Goal: Transaction & Acquisition: Purchase product/service

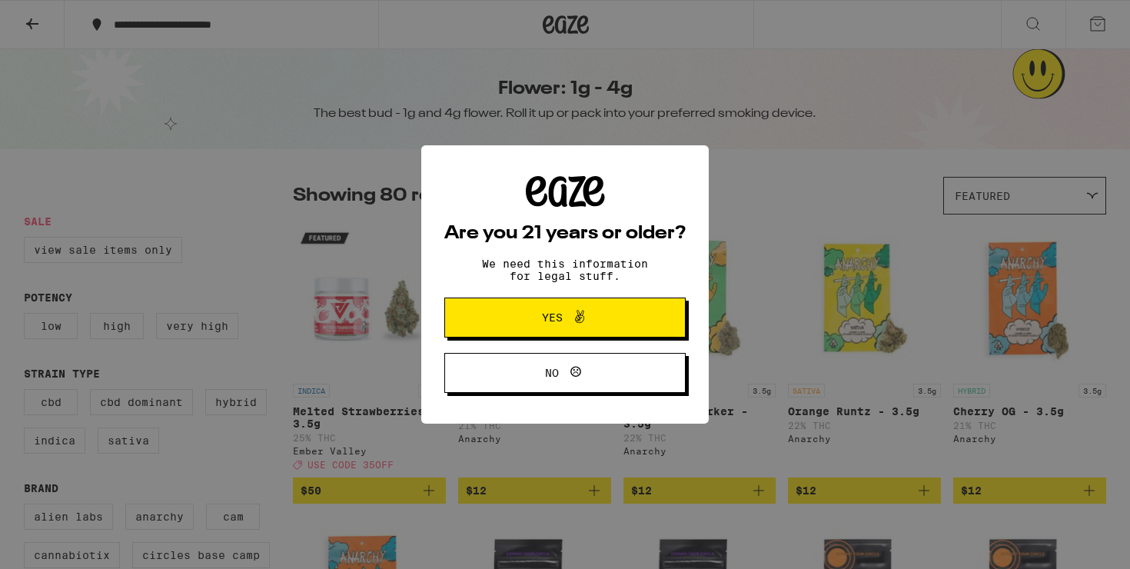
click at [1105, 16] on div "Are you 21 years or older? We need this information for legal stuff. Yes No" at bounding box center [565, 284] width 1130 height 569
click at [599, 322] on span "Yes" at bounding box center [564, 317] width 117 height 20
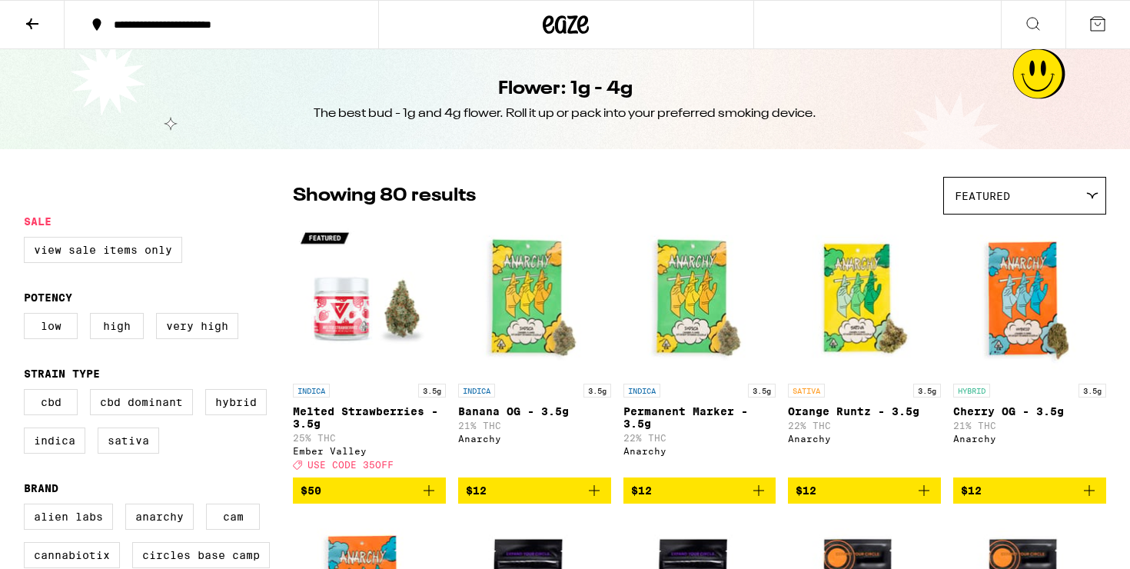
click at [115, 13] on button "**********" at bounding box center [222, 25] width 314 height 46
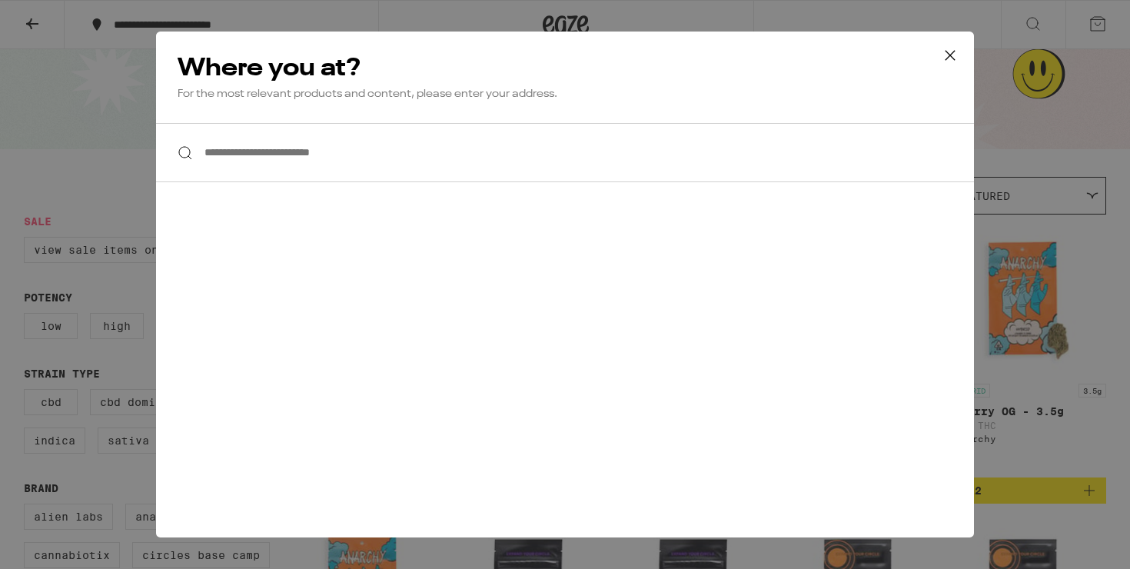
click at [270, 146] on input "**********" at bounding box center [565, 152] width 818 height 59
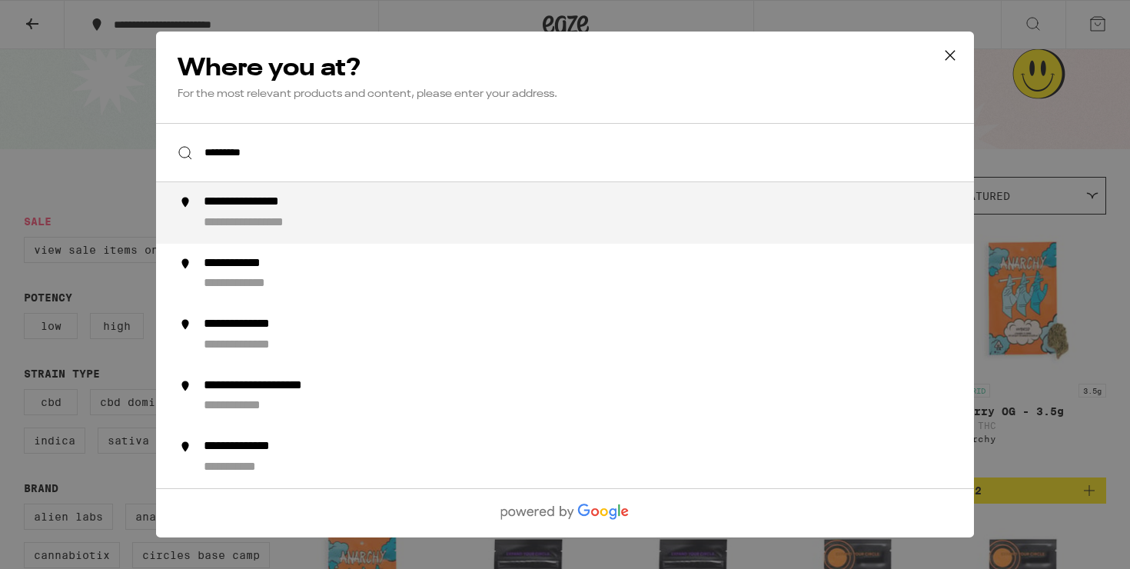
click at [231, 201] on div "**********" at bounding box center [267, 202] width 127 height 16
type input "**********"
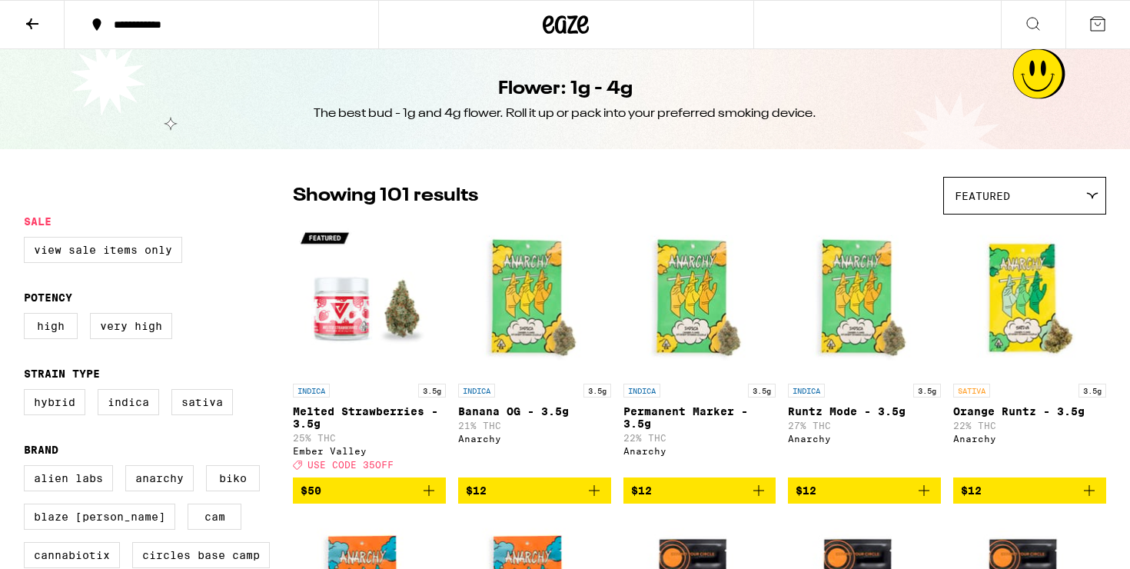
click at [1111, 22] on button at bounding box center [1097, 25] width 65 height 48
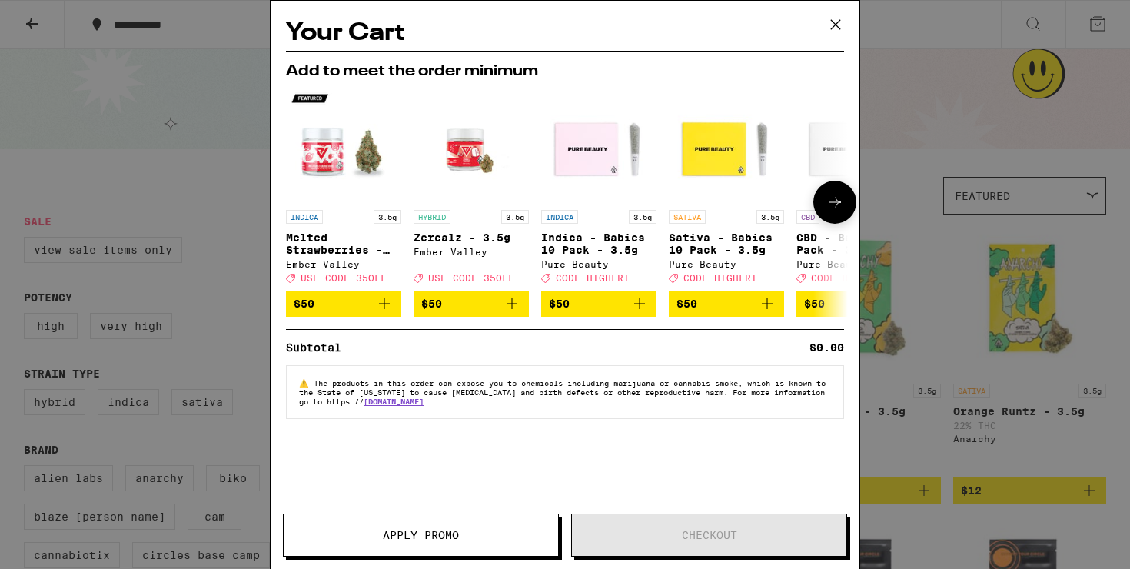
click at [590, 311] on span "$50" at bounding box center [599, 303] width 100 height 18
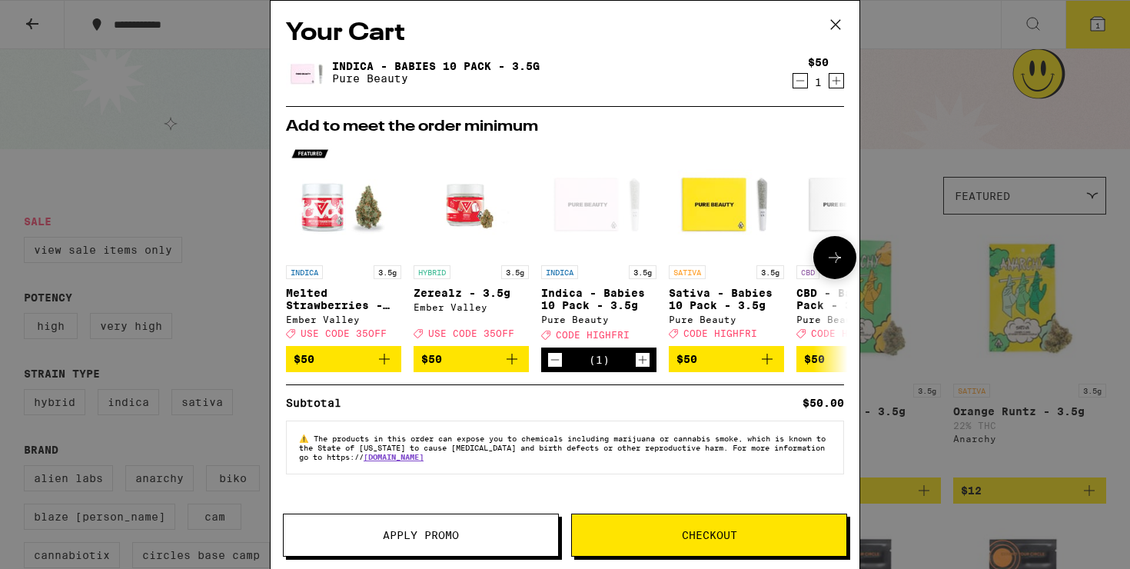
click at [836, 265] on icon at bounding box center [834, 257] width 18 height 18
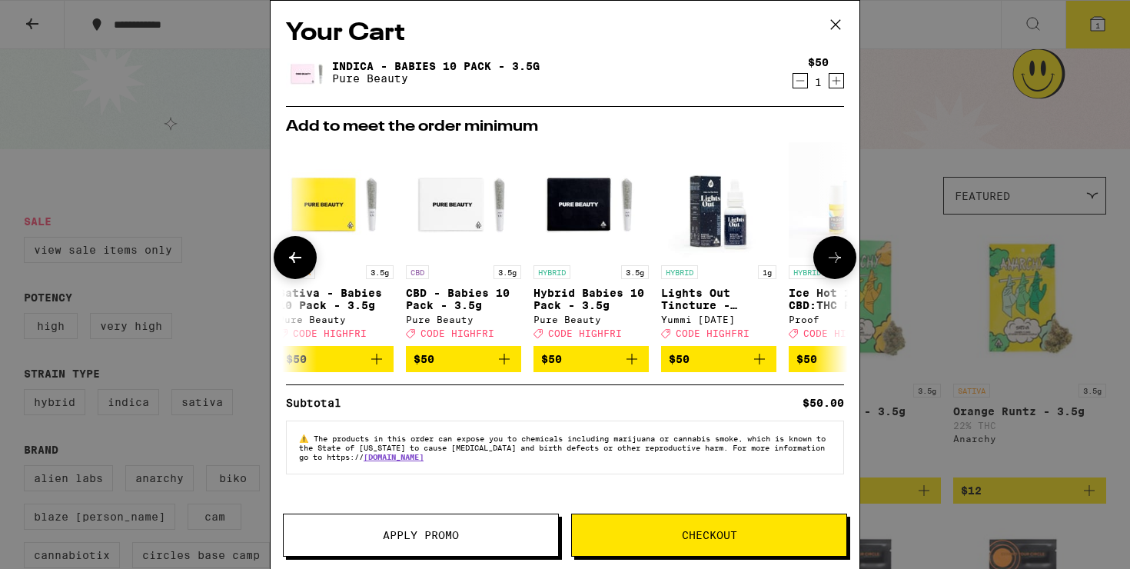
click at [836, 265] on icon at bounding box center [834, 257] width 18 height 18
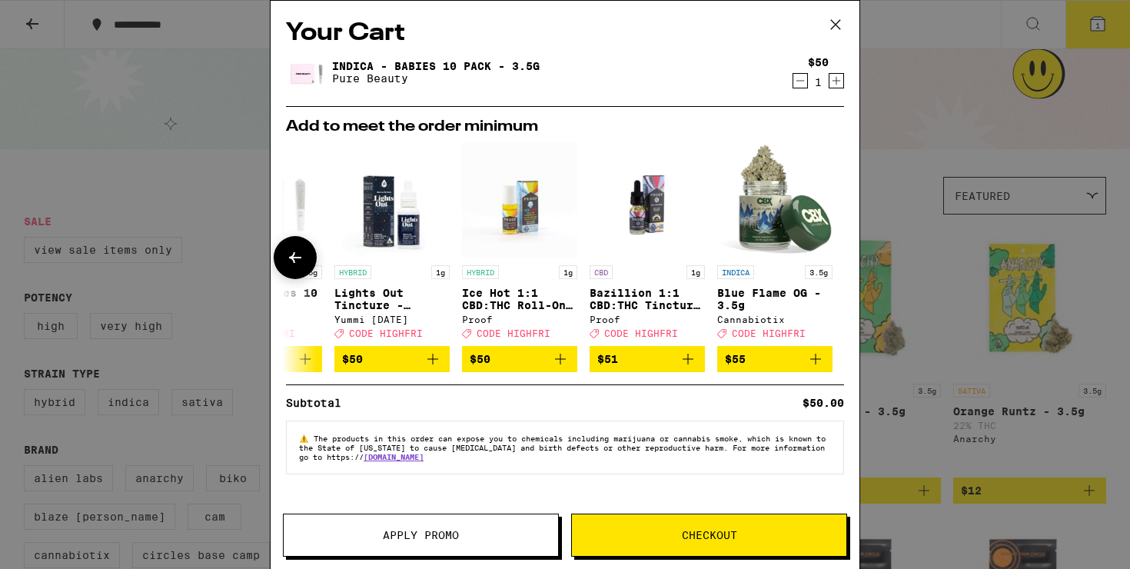
scroll to position [0, 718]
click at [842, 22] on icon at bounding box center [835, 24] width 23 height 23
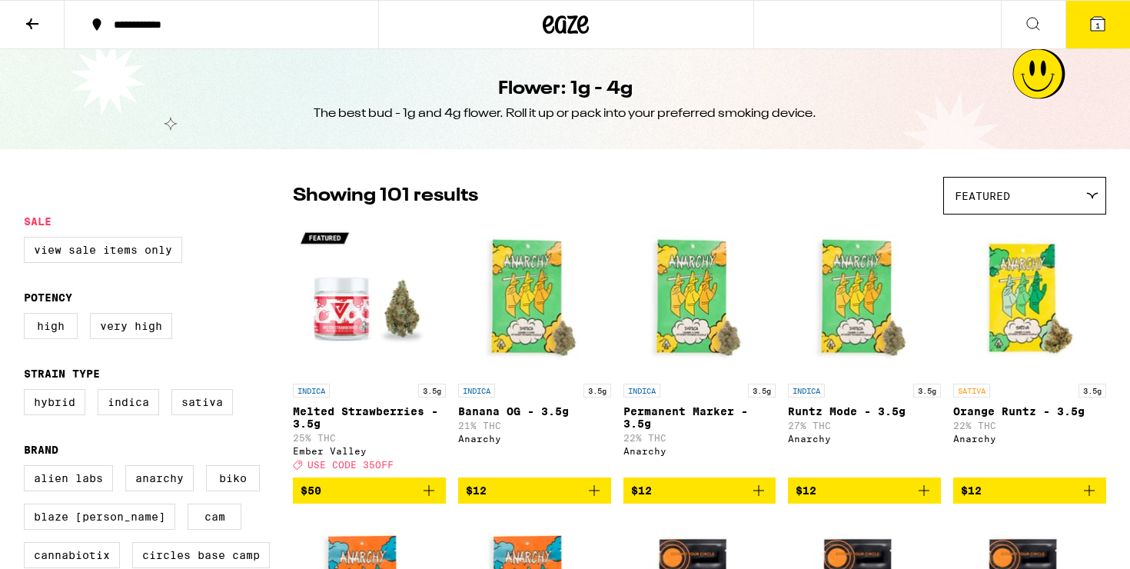
click at [1082, 24] on button "1" at bounding box center [1097, 25] width 65 height 48
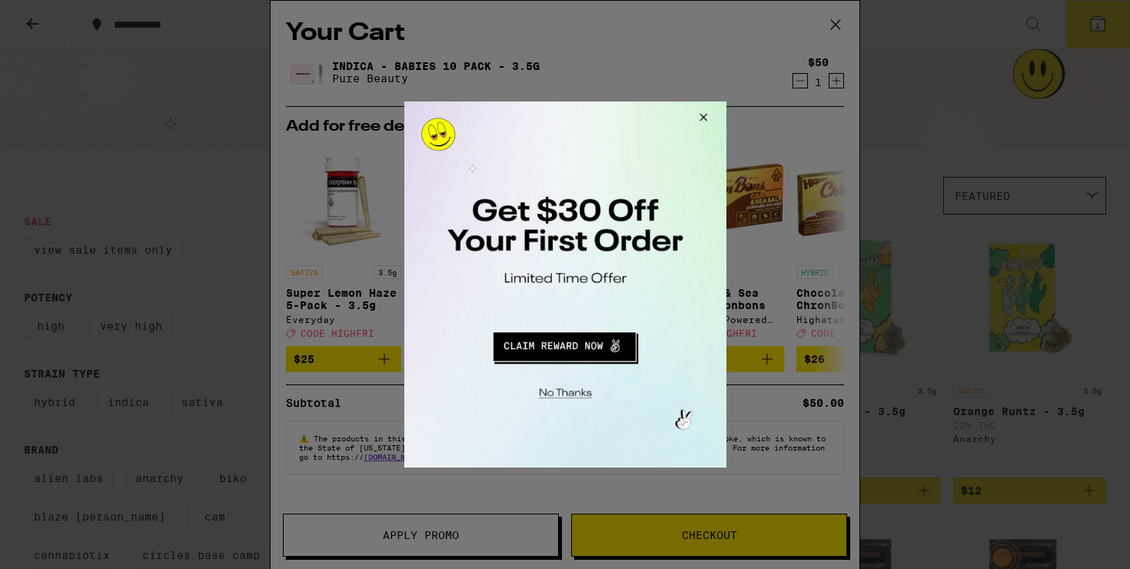
click at [703, 115] on button "Close Modal" at bounding box center [700, 119] width 42 height 37
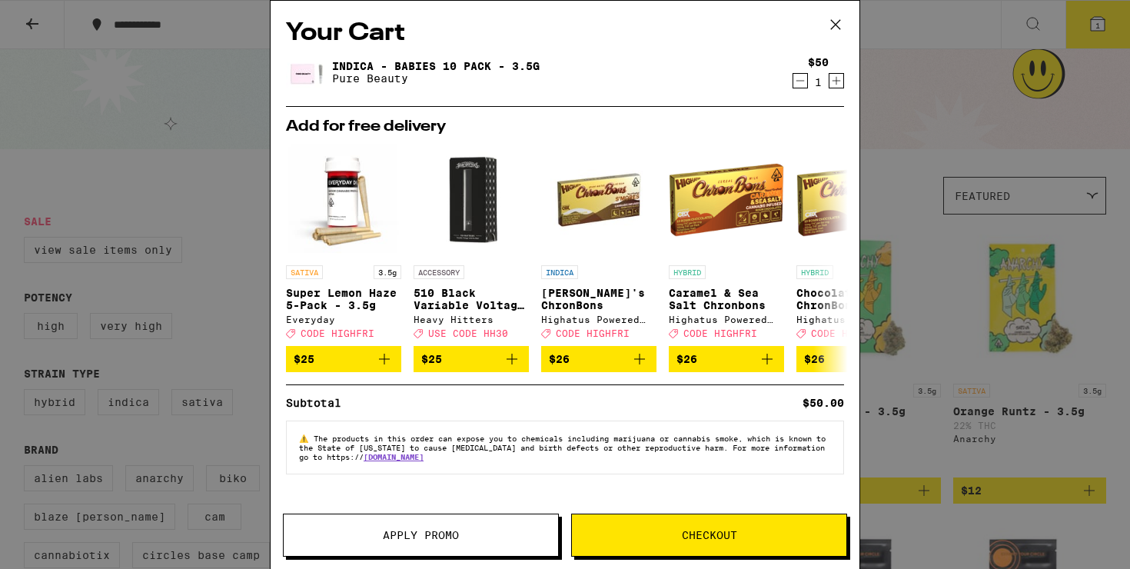
click at [438, 523] on button "Apply Promo" at bounding box center [421, 534] width 276 height 43
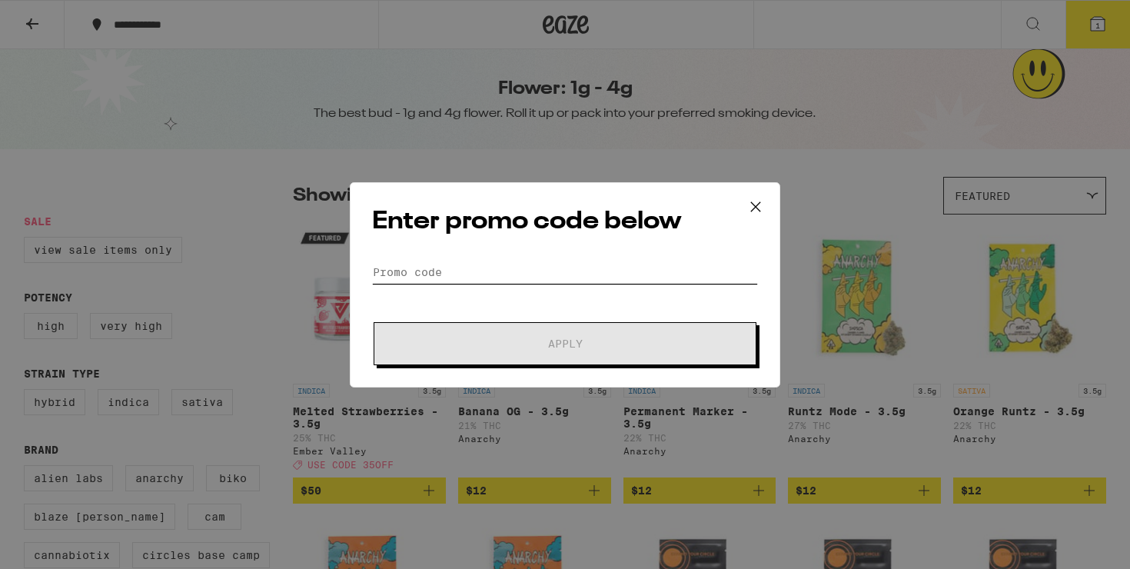
click at [524, 263] on input "Promo Code" at bounding box center [565, 272] width 386 height 23
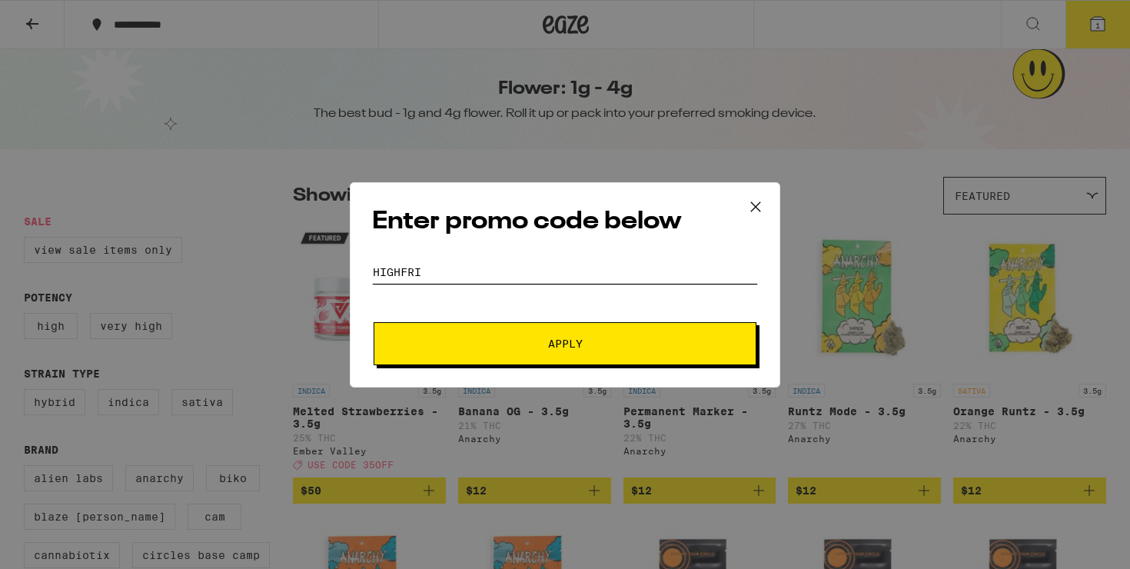
type input "highfri"
click at [374, 322] on button "Apply" at bounding box center [565, 343] width 383 height 43
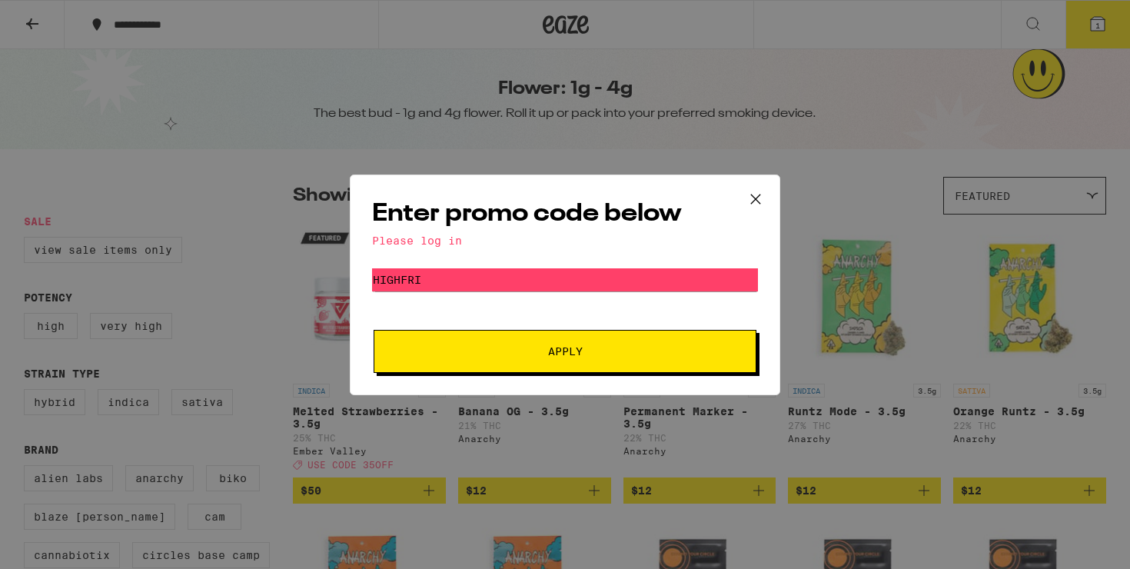
click at [759, 195] on icon at bounding box center [755, 199] width 23 height 23
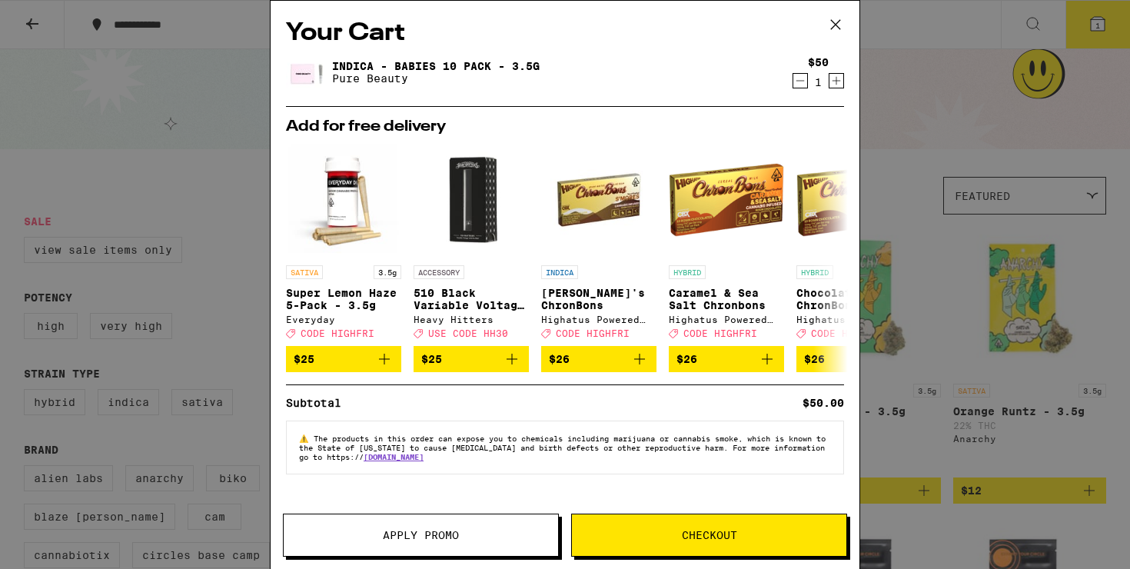
click at [831, 27] on icon at bounding box center [835, 24] width 23 height 23
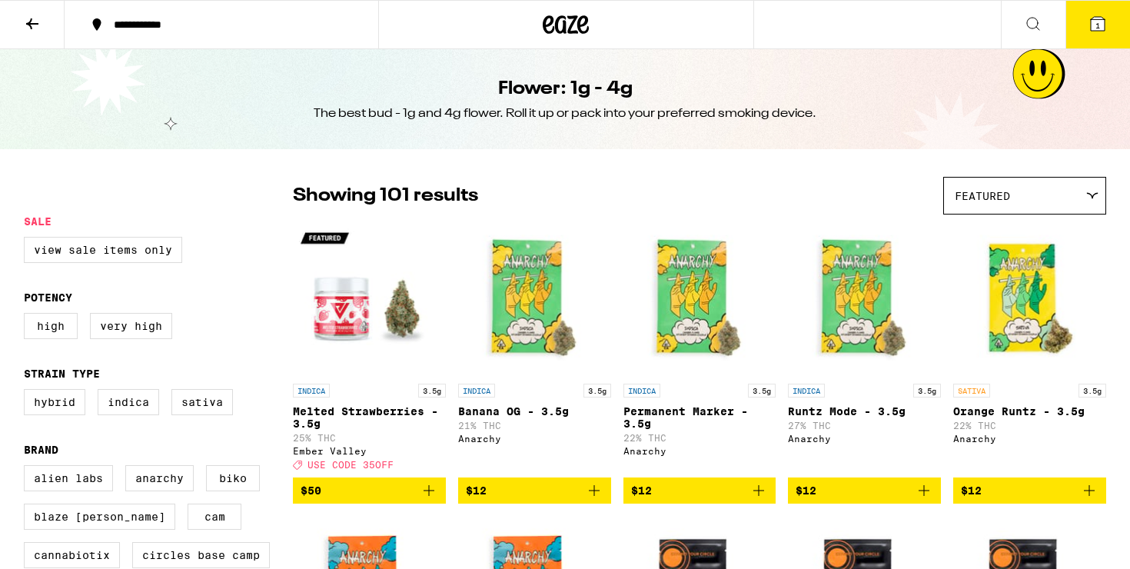
click at [32, 25] on icon at bounding box center [32, 24] width 18 height 18
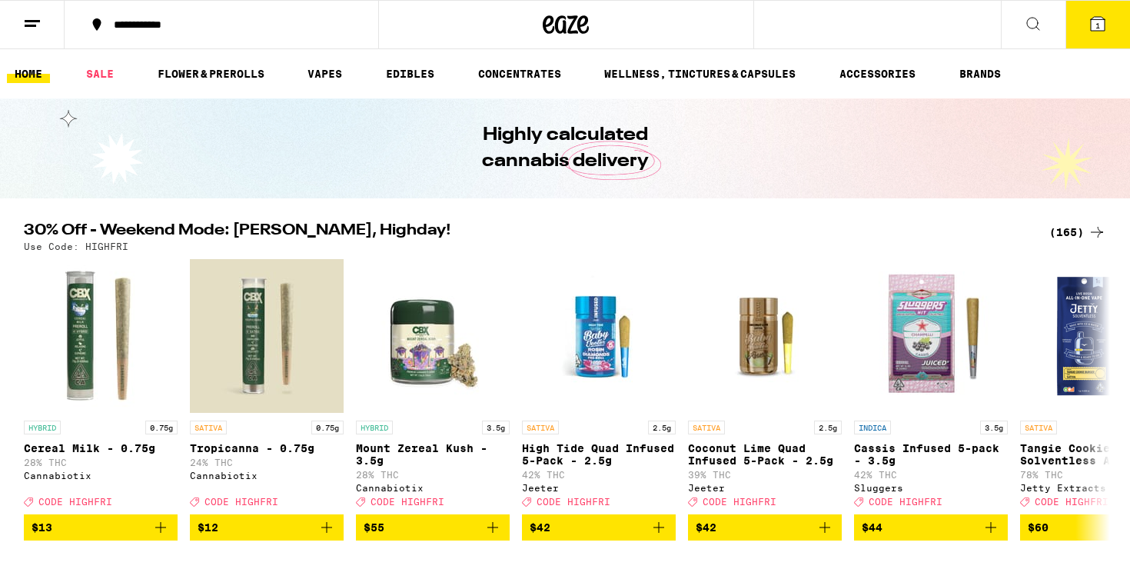
click at [1105, 25] on icon at bounding box center [1097, 24] width 18 height 18
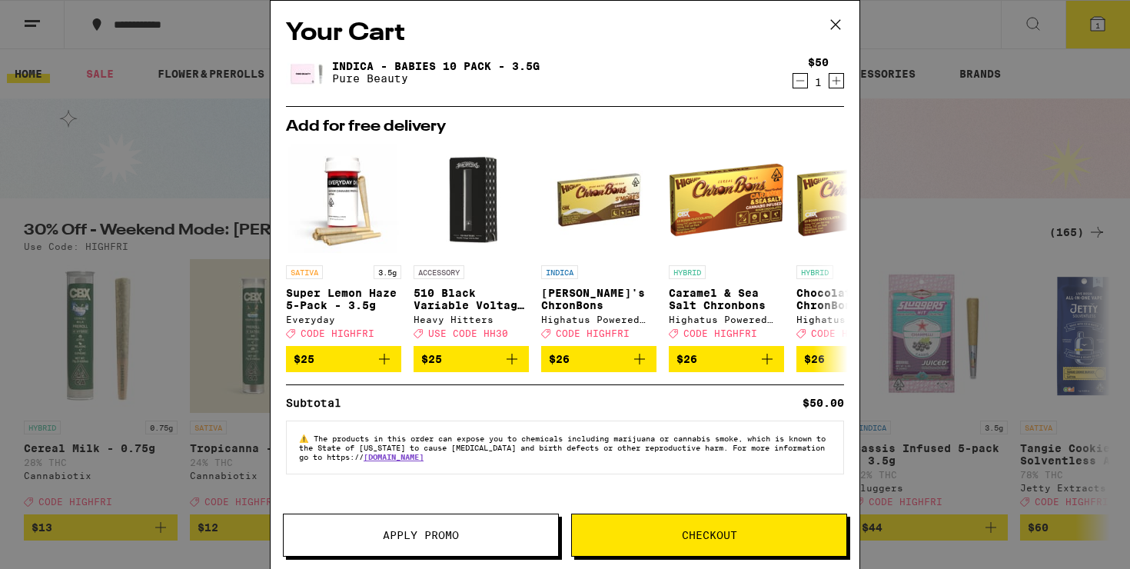
click at [854, 22] on button at bounding box center [836, 25] width 48 height 49
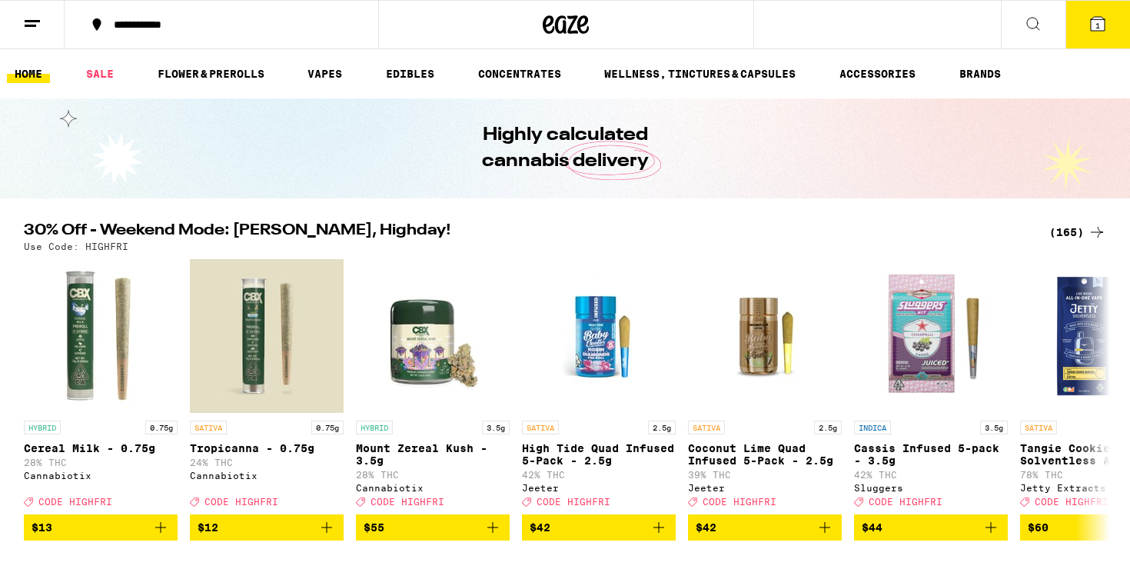
click at [115, 11] on button "**********" at bounding box center [222, 25] width 314 height 46
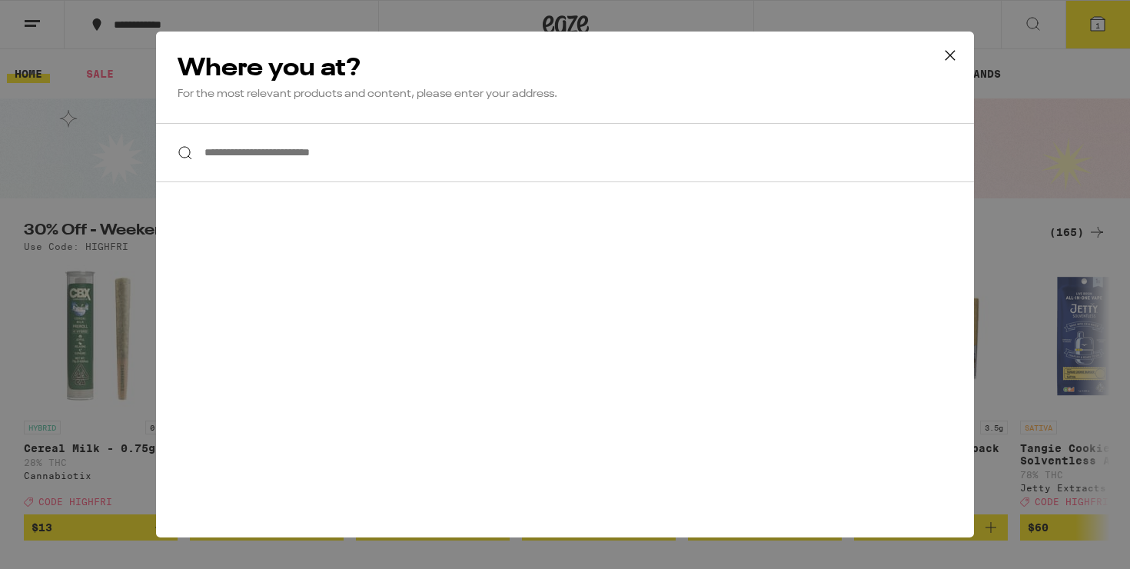
click at [47, 16] on div "**********" at bounding box center [565, 284] width 1130 height 569
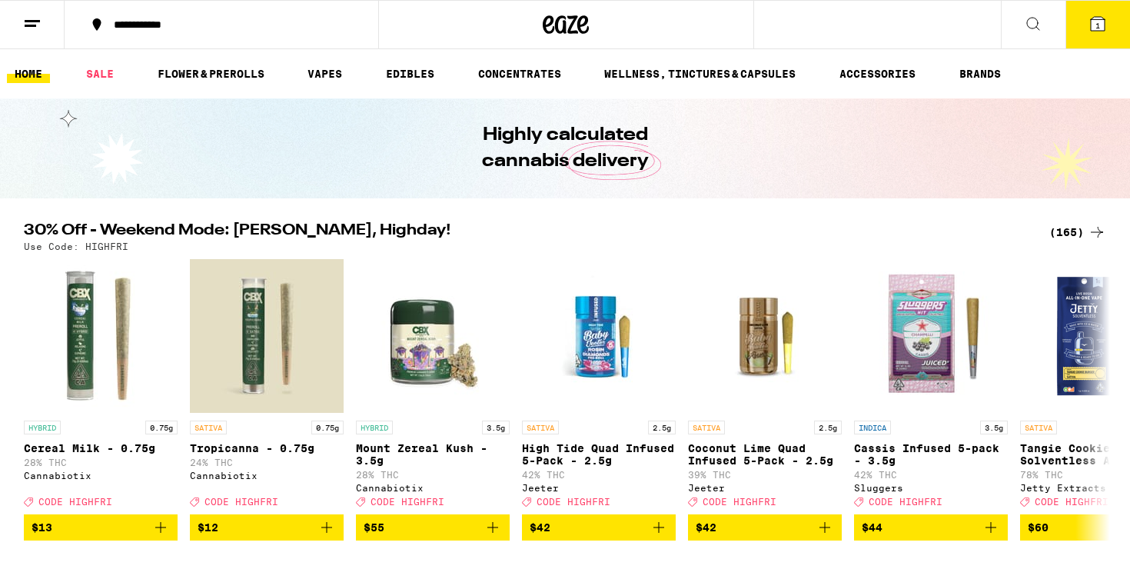
click at [29, 22] on icon at bounding box center [32, 24] width 18 height 18
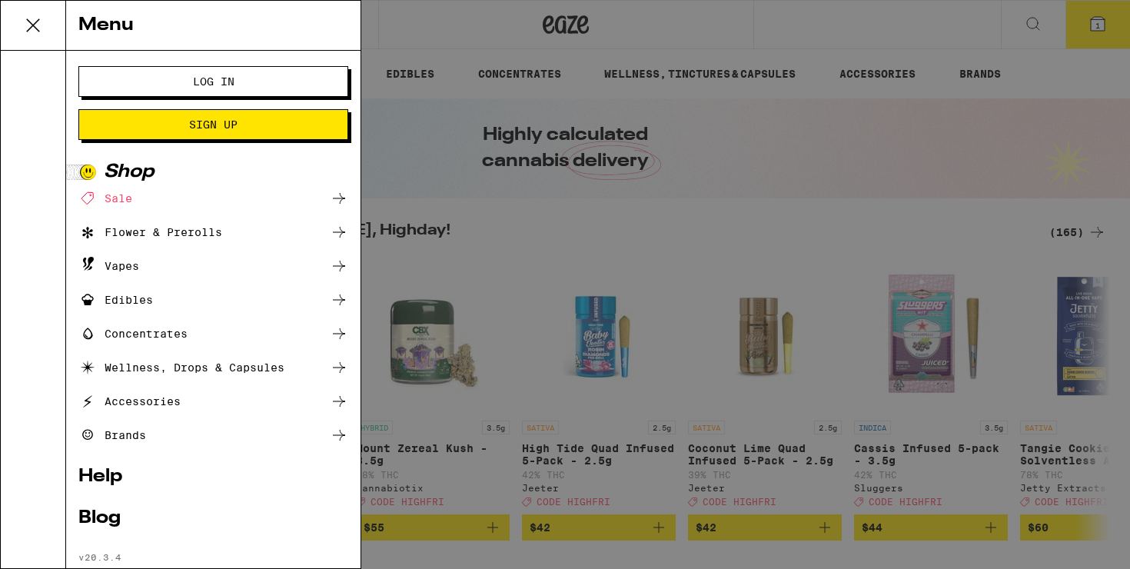
click at [165, 76] on span "Log In" at bounding box center [213, 81] width 145 height 11
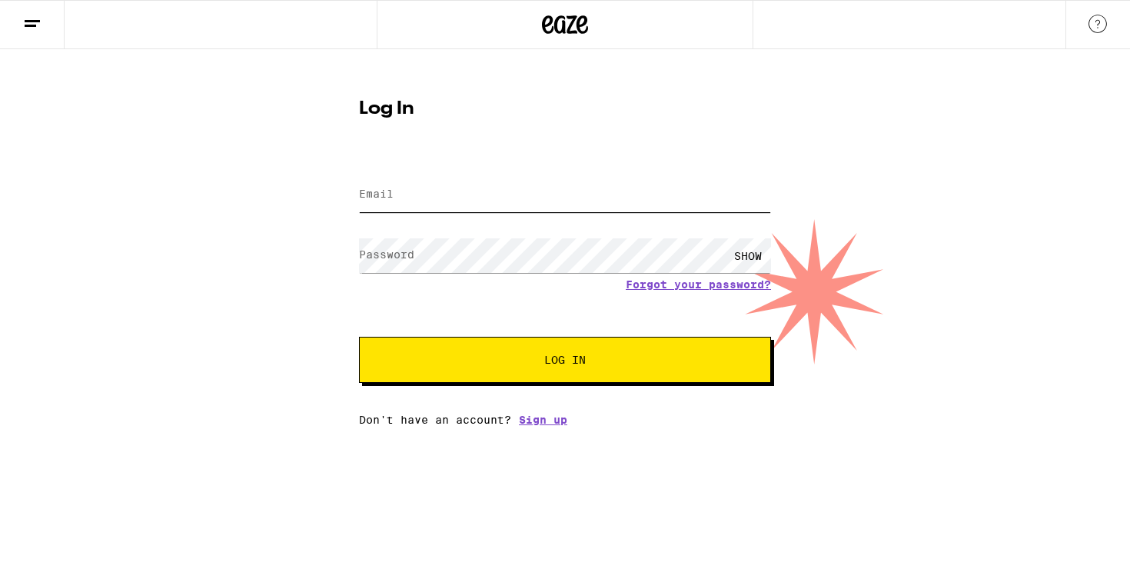
type input "[EMAIL_ADDRESS][DOMAIN_NAME]"
click at [515, 357] on span "Log In" at bounding box center [564, 359] width 287 height 11
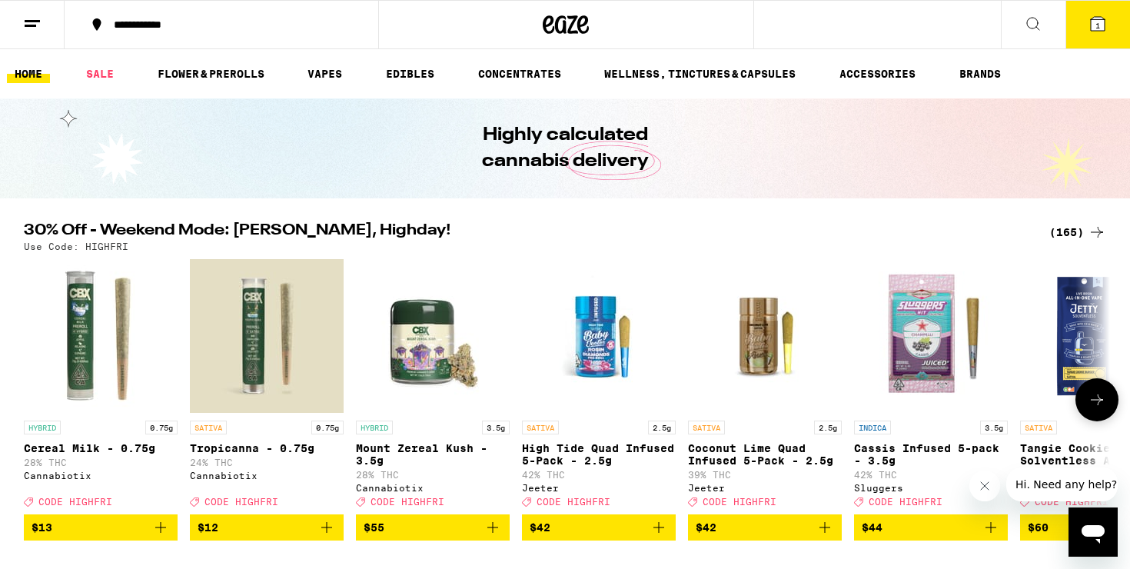
click at [1100, 394] on button at bounding box center [1096, 399] width 43 height 43
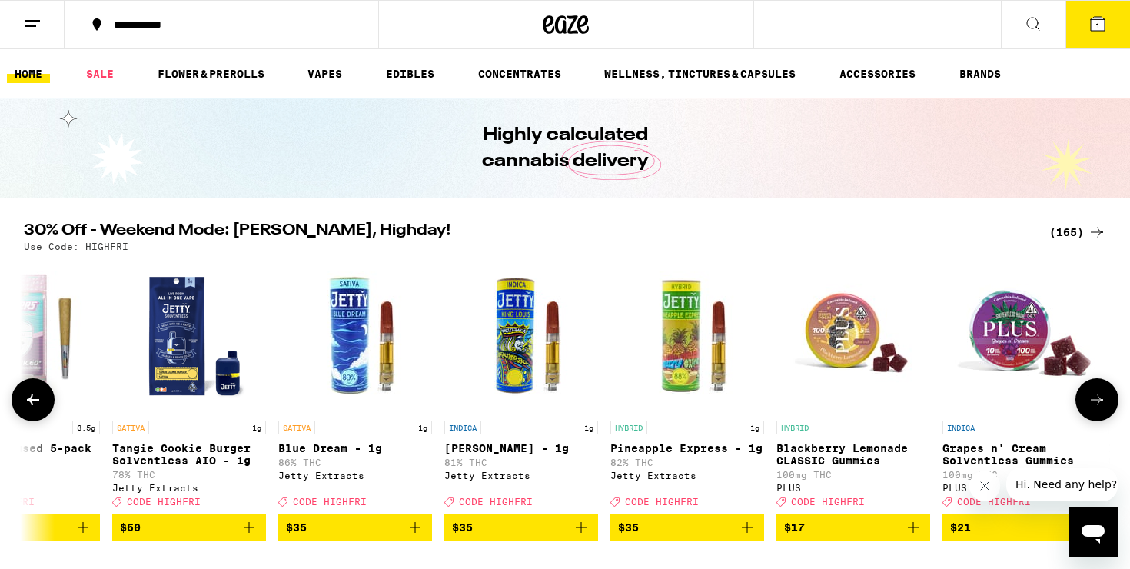
scroll to position [0, 915]
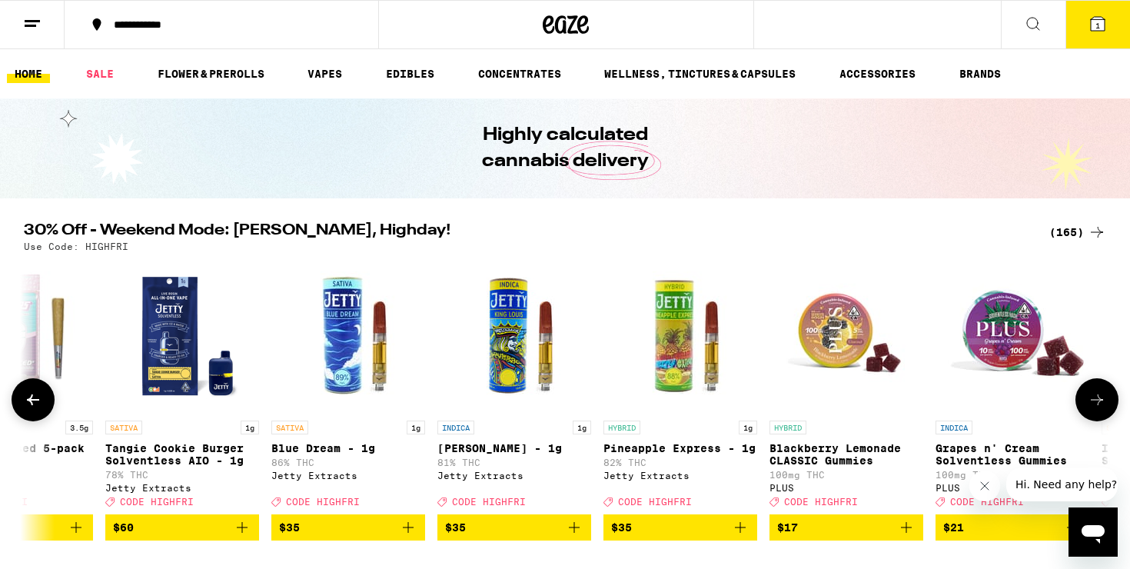
click at [1100, 394] on button at bounding box center [1096, 399] width 43 height 43
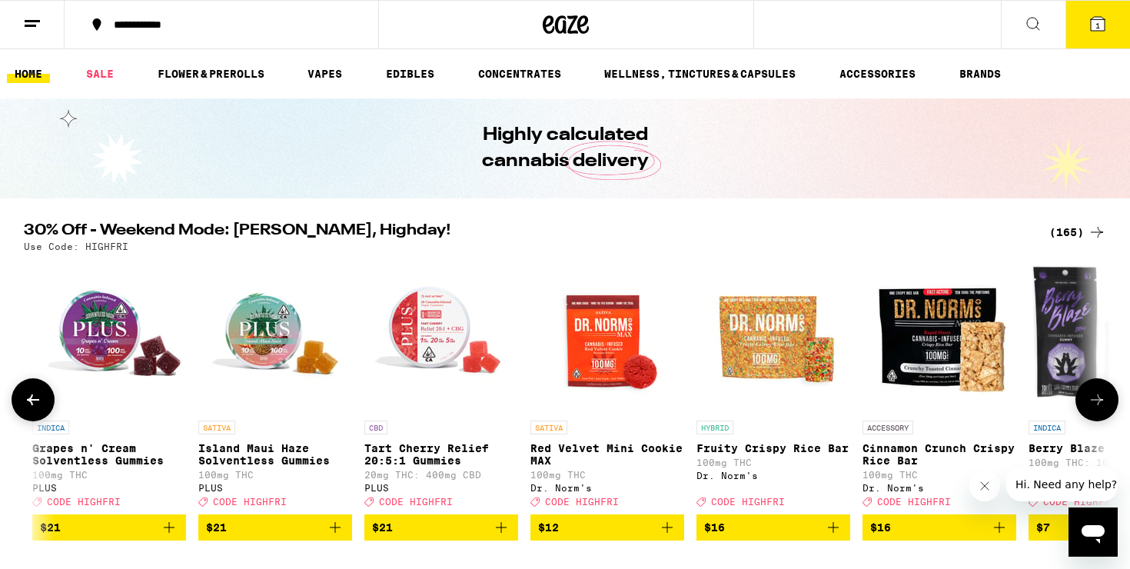
scroll to position [0, 1829]
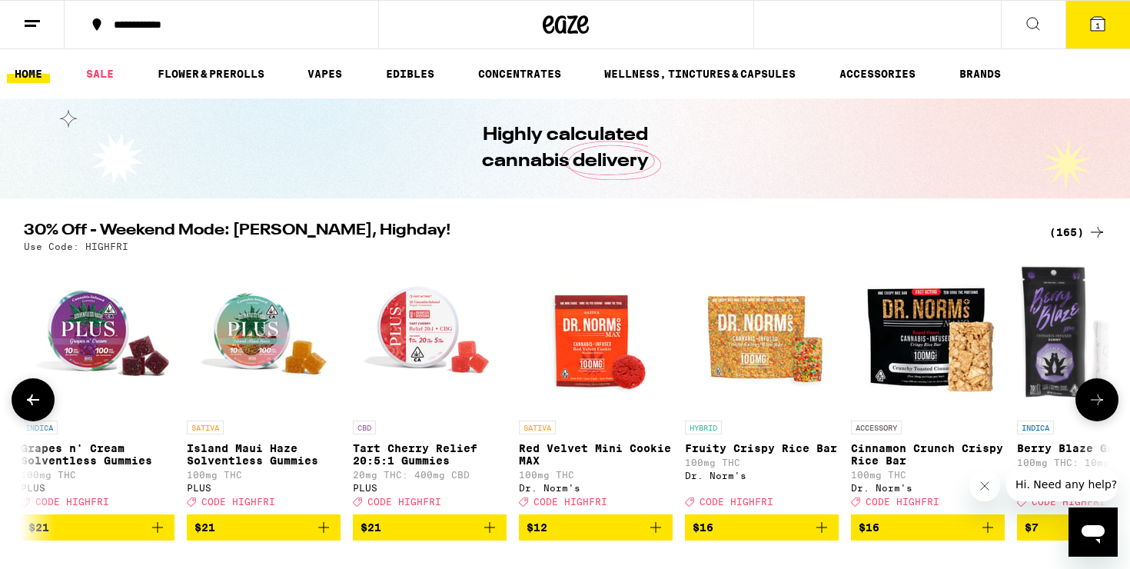
click at [613, 536] on span "$12" at bounding box center [595, 527] width 138 height 18
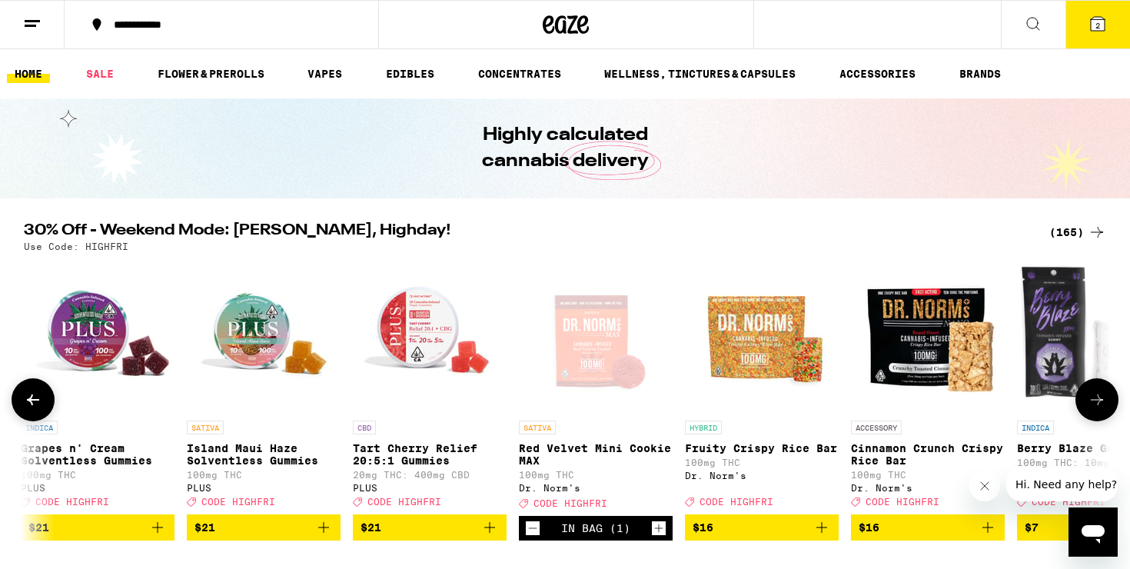
click at [655, 536] on icon "Increment" at bounding box center [659, 528] width 14 height 18
click at [1094, 403] on icon at bounding box center [1097, 399] width 18 height 18
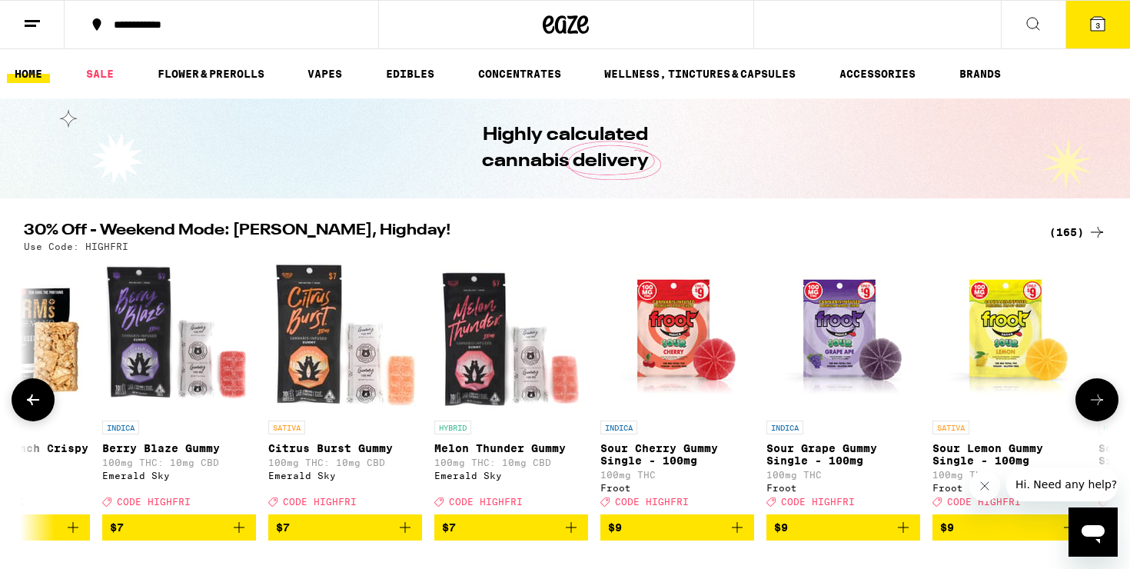
click at [1094, 403] on icon at bounding box center [1097, 399] width 18 height 18
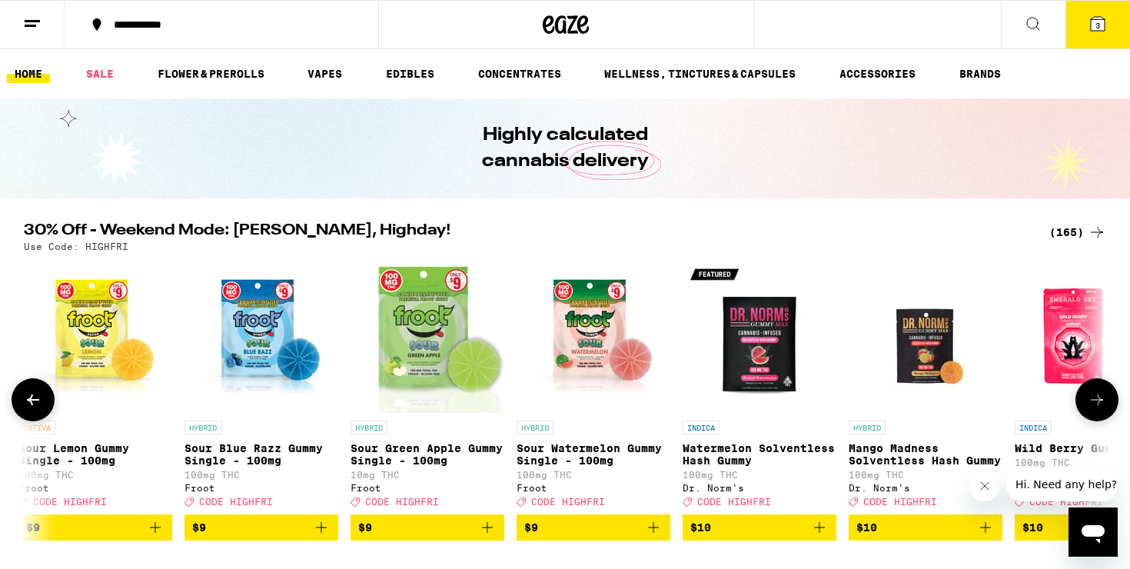
scroll to position [0, 3658]
click at [1094, 403] on icon at bounding box center [1097, 399] width 18 height 18
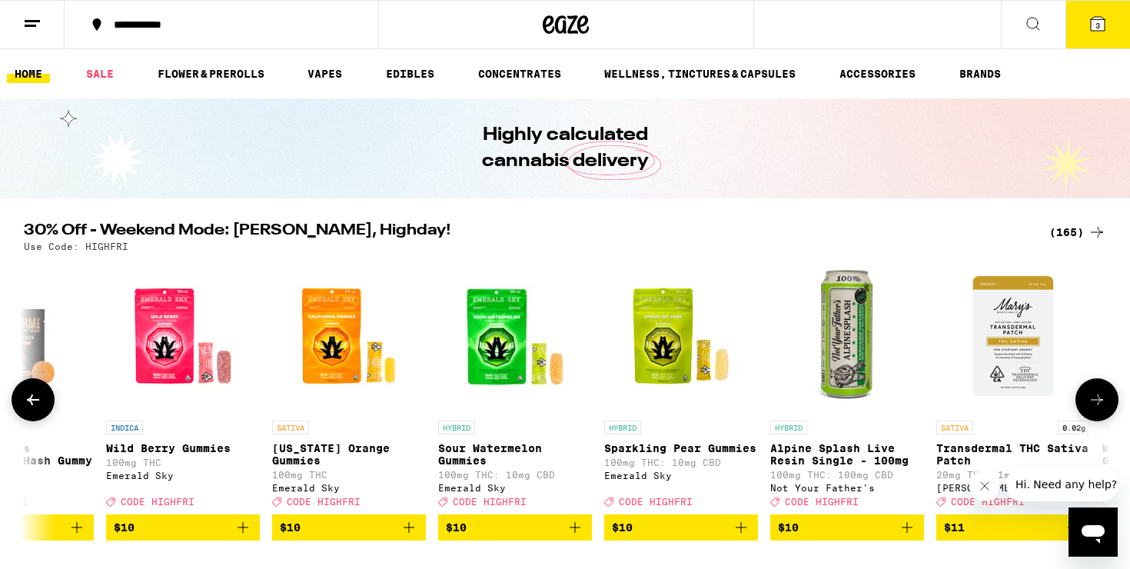
scroll to position [0, 4573]
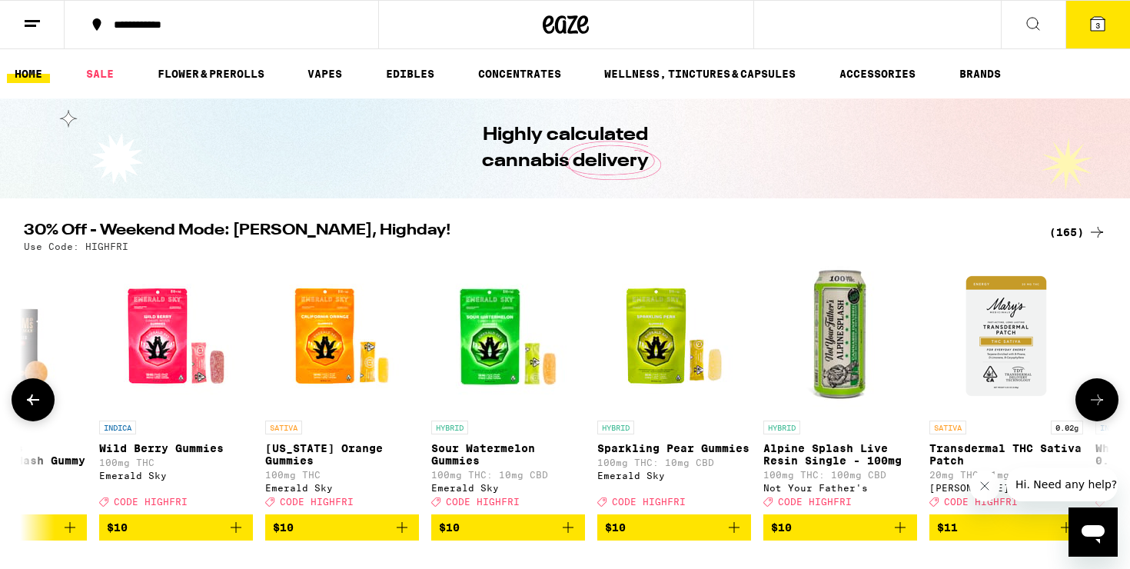
click at [1094, 403] on icon at bounding box center [1097, 399] width 18 height 18
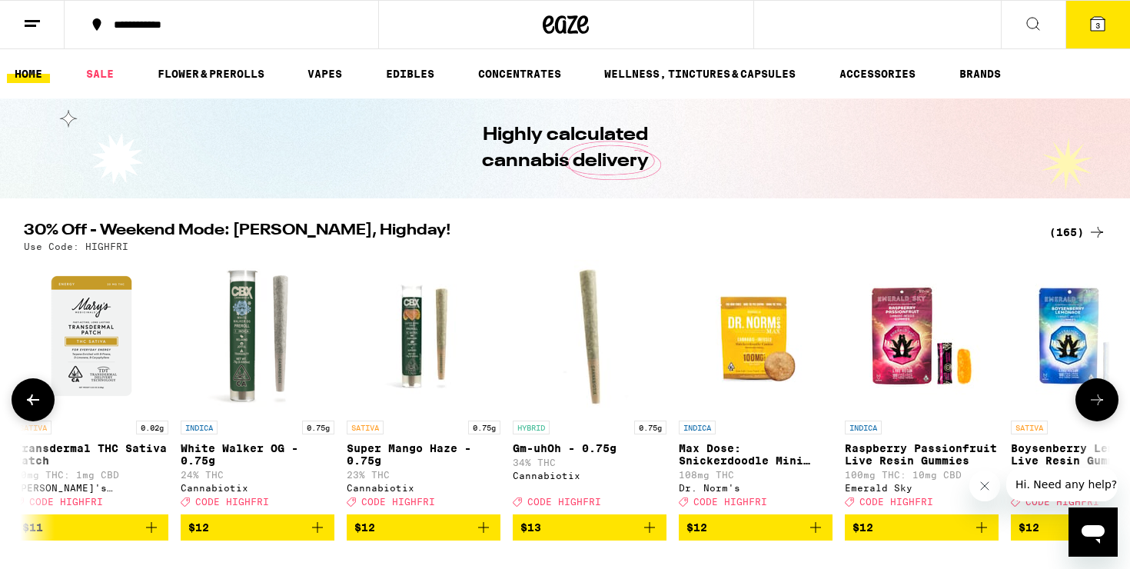
click at [1094, 403] on icon at bounding box center [1097, 399] width 18 height 18
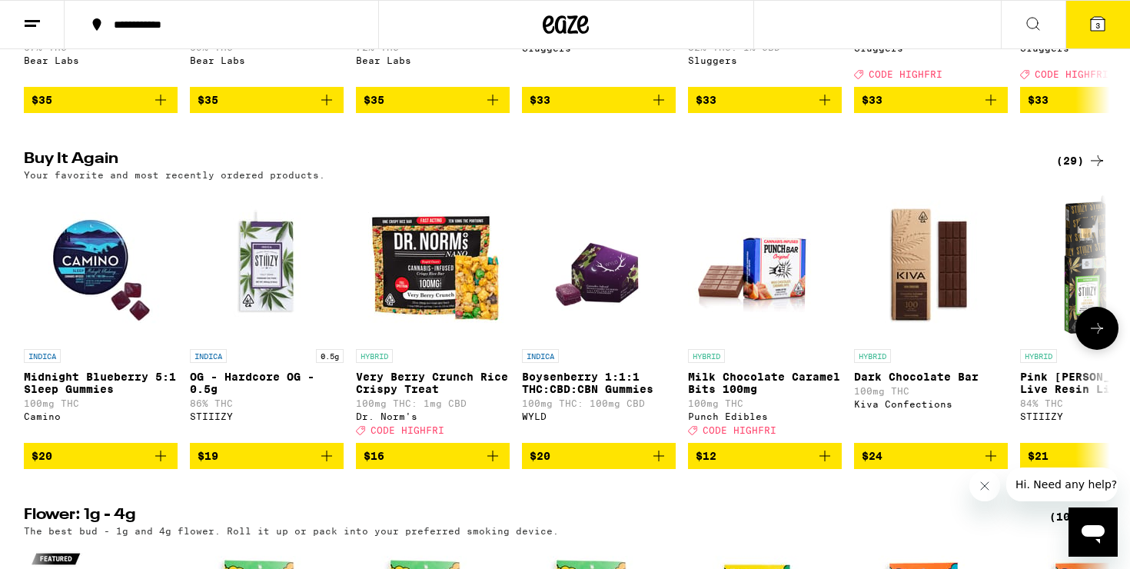
scroll to position [1506, 0]
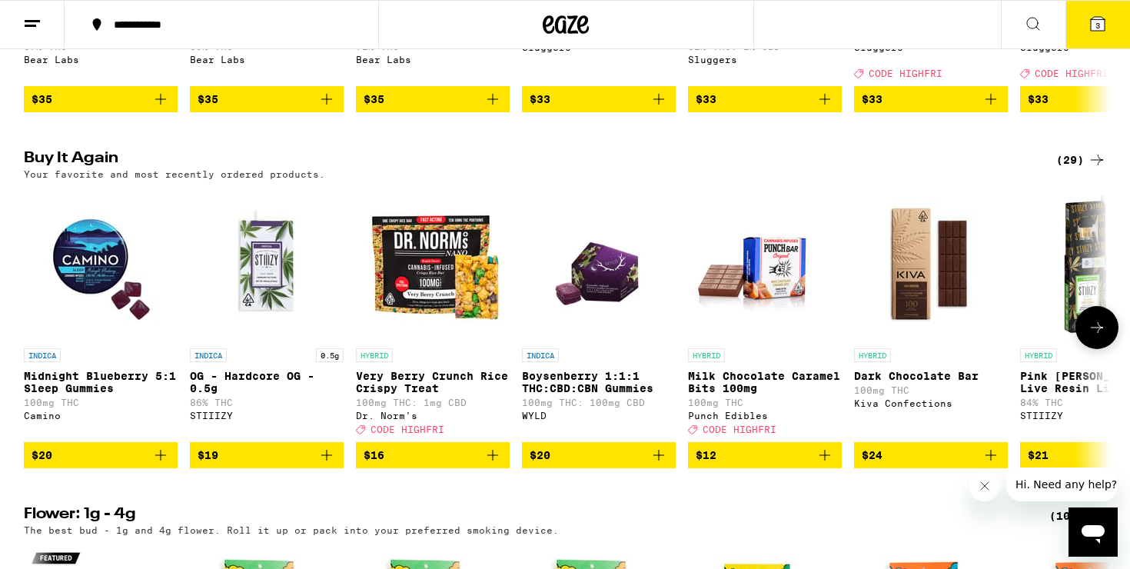
click at [164, 464] on icon "Add to bag" at bounding box center [160, 455] width 18 height 18
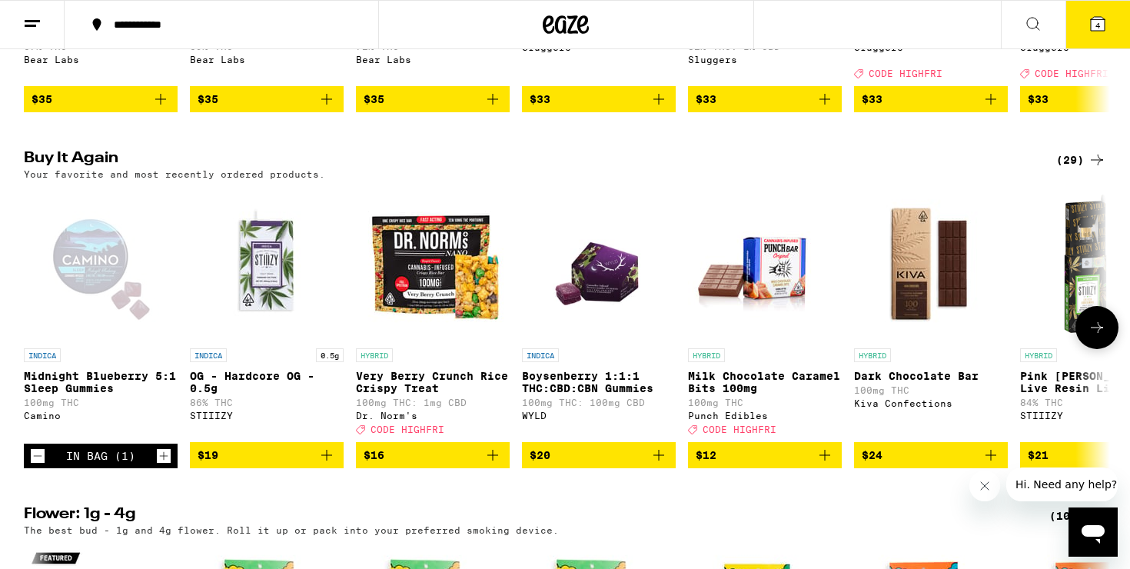
click at [164, 465] on icon "Increment" at bounding box center [164, 456] width 14 height 18
click at [298, 464] on span "$19" at bounding box center [267, 455] width 138 height 18
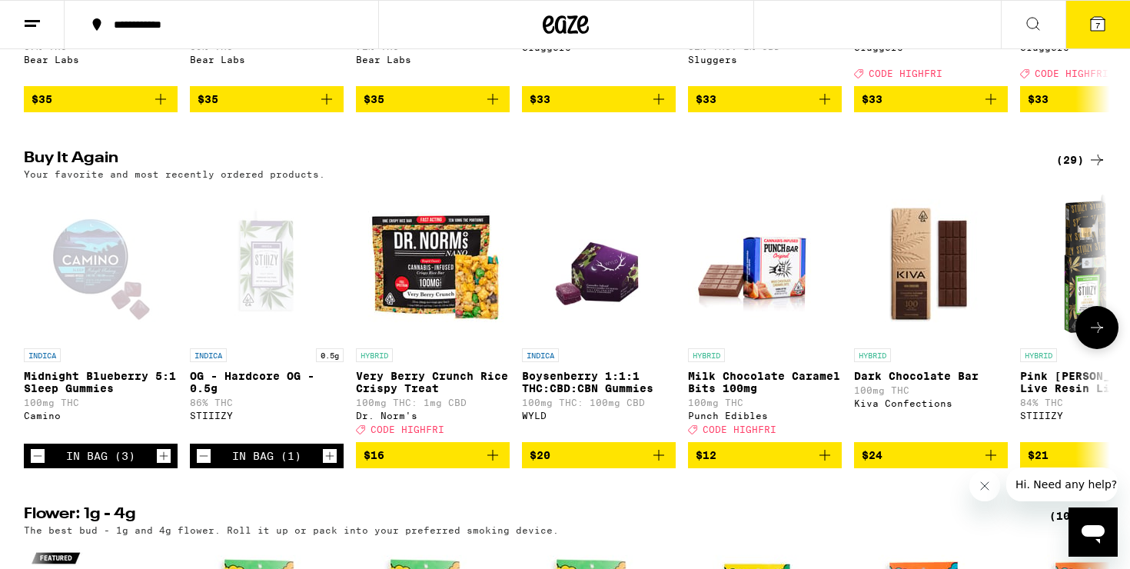
click at [911, 464] on span "$24" at bounding box center [931, 455] width 138 height 18
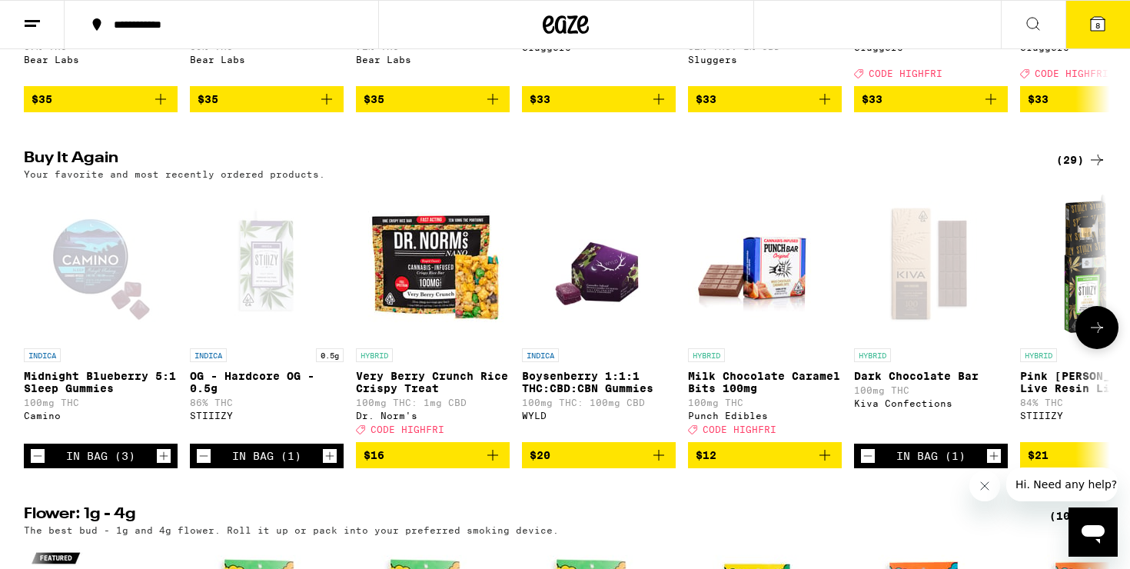
click at [996, 465] on icon "Increment" at bounding box center [994, 456] width 14 height 18
click at [1094, 11] on button "9" at bounding box center [1097, 25] width 65 height 48
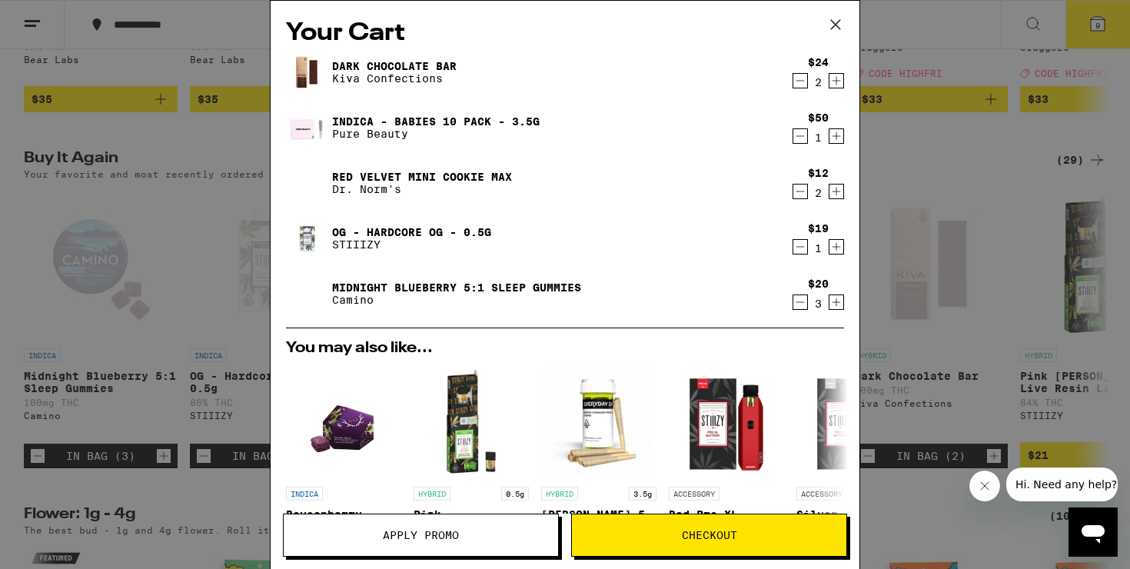
click at [802, 194] on icon "Decrement" at bounding box center [800, 191] width 14 height 18
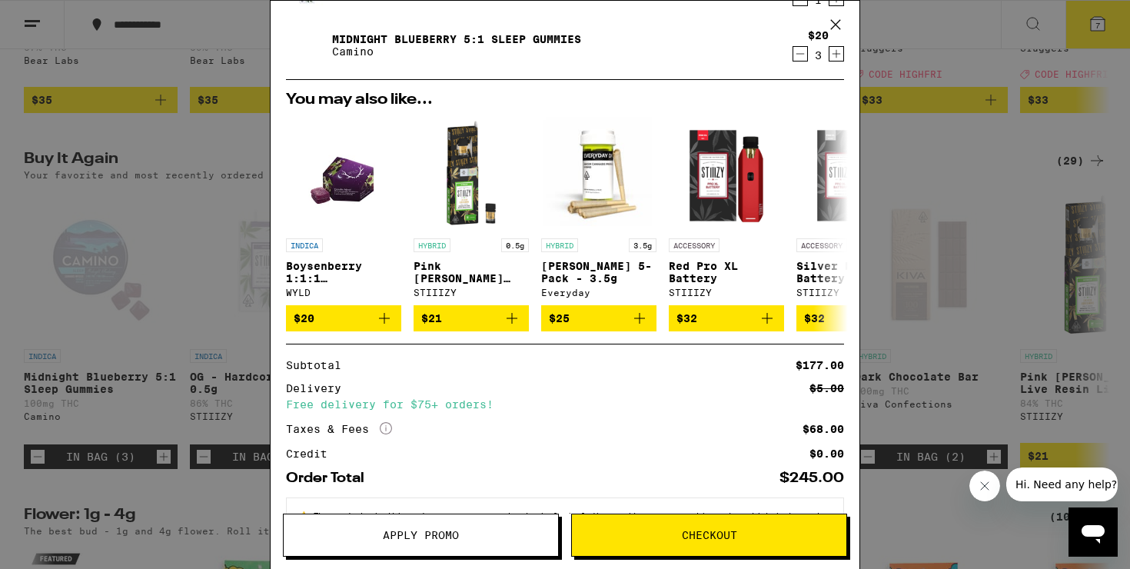
scroll to position [258, 0]
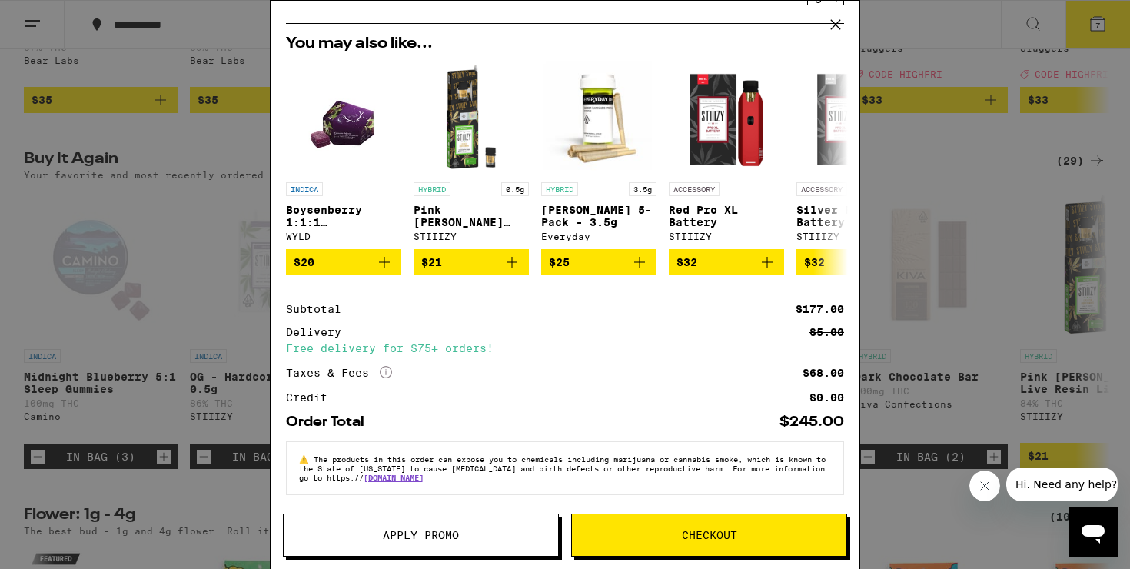
click at [437, 530] on span "Apply Promo" at bounding box center [421, 535] width 76 height 11
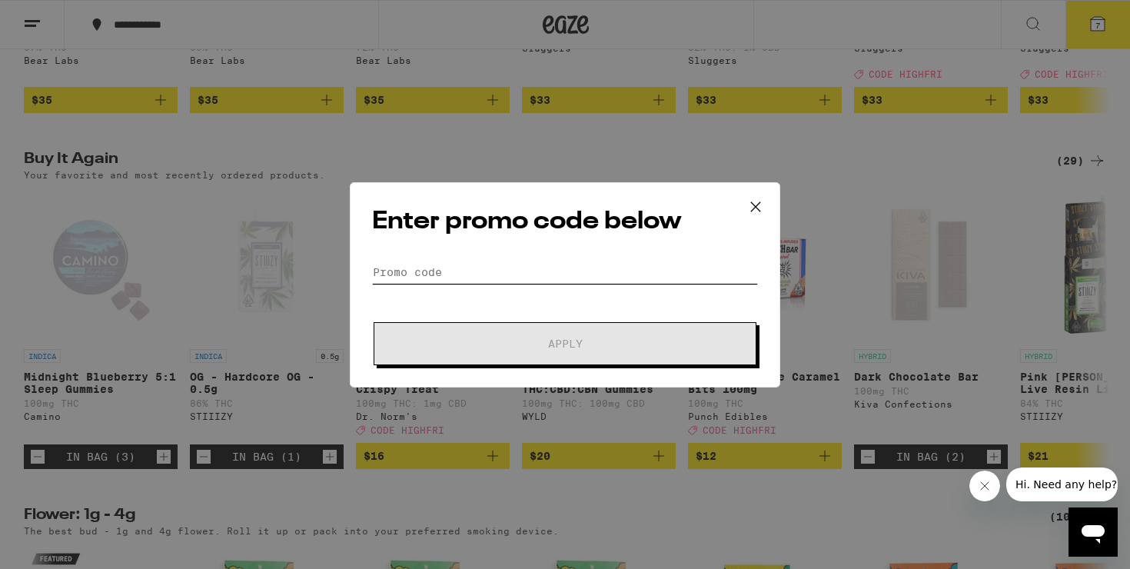
click at [509, 271] on input "Promo Code" at bounding box center [565, 272] width 386 height 23
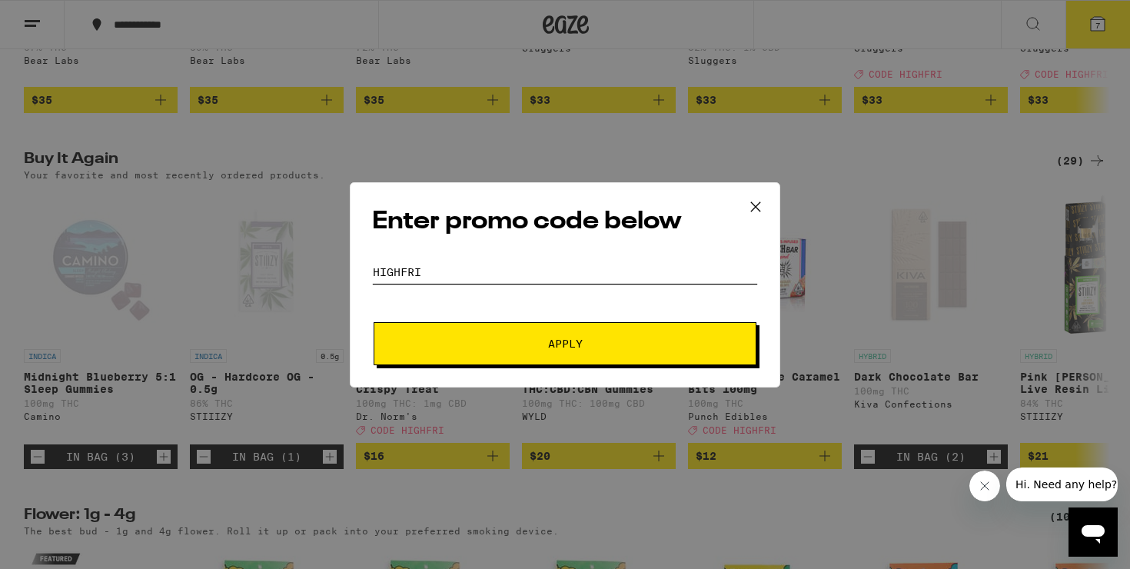
type input "highfri"
click at [503, 344] on span "Apply" at bounding box center [565, 343] width 277 height 11
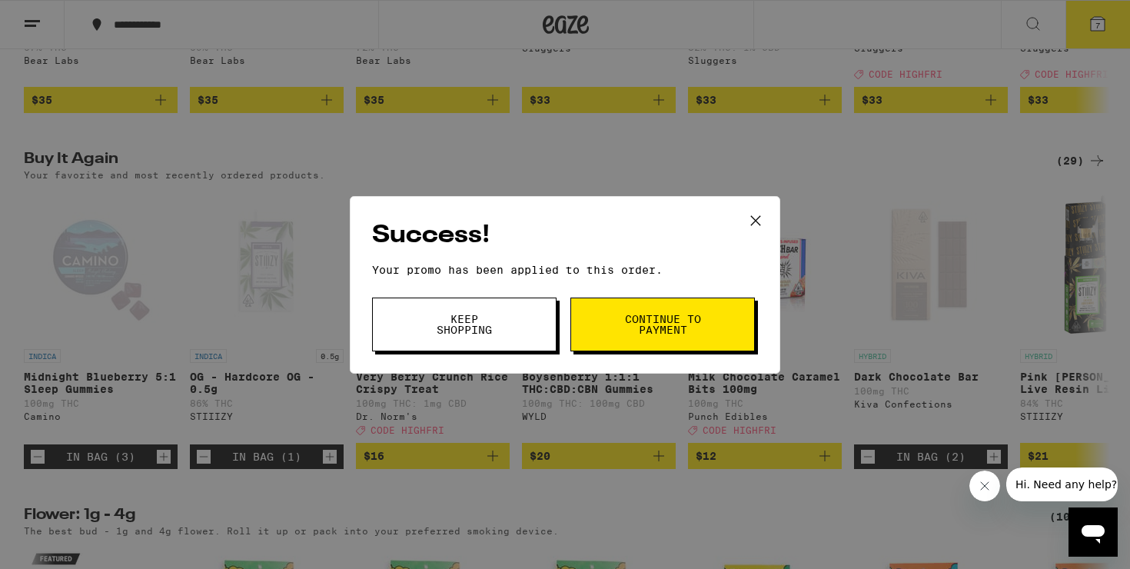
click at [611, 317] on button "Continue to payment" at bounding box center [662, 324] width 184 height 54
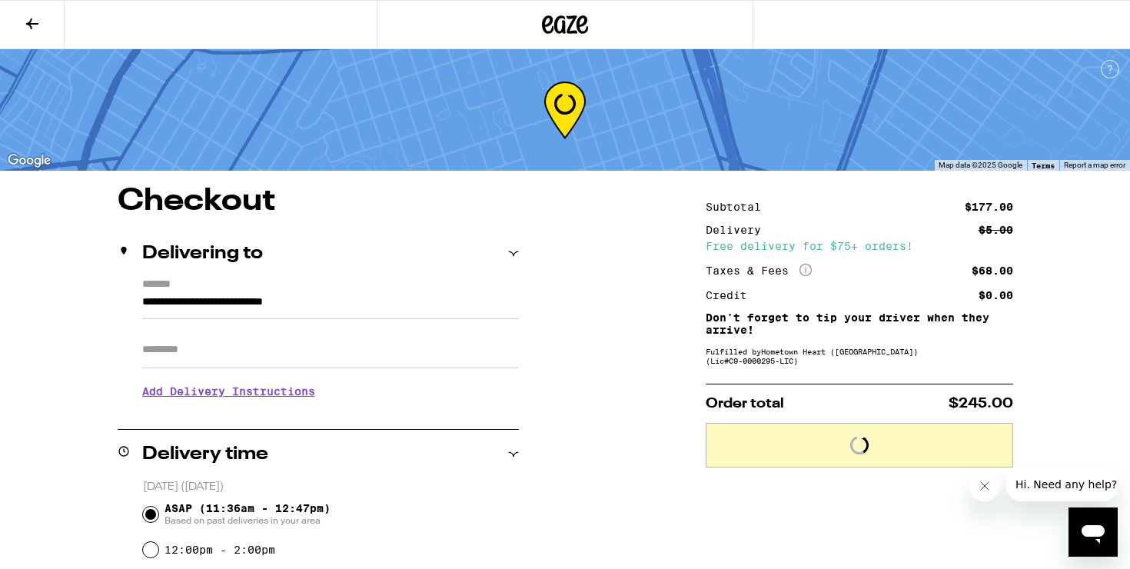
click at [261, 354] on input "Apt/Suite" at bounding box center [330, 349] width 377 height 37
type input "*"
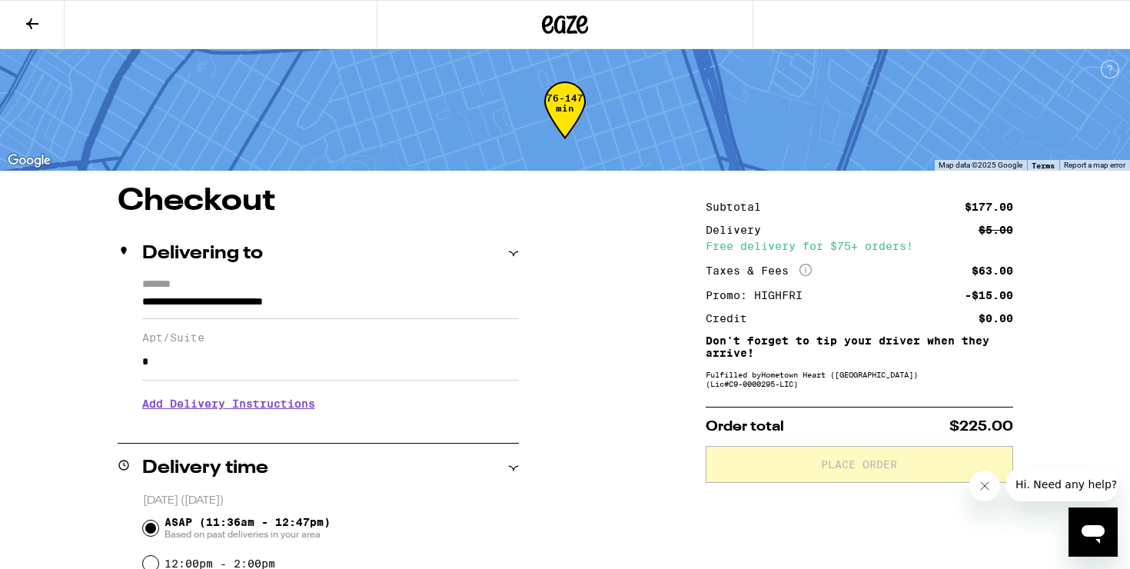
click at [254, 405] on h3 "Add Delivery Instructions" at bounding box center [330, 403] width 377 height 35
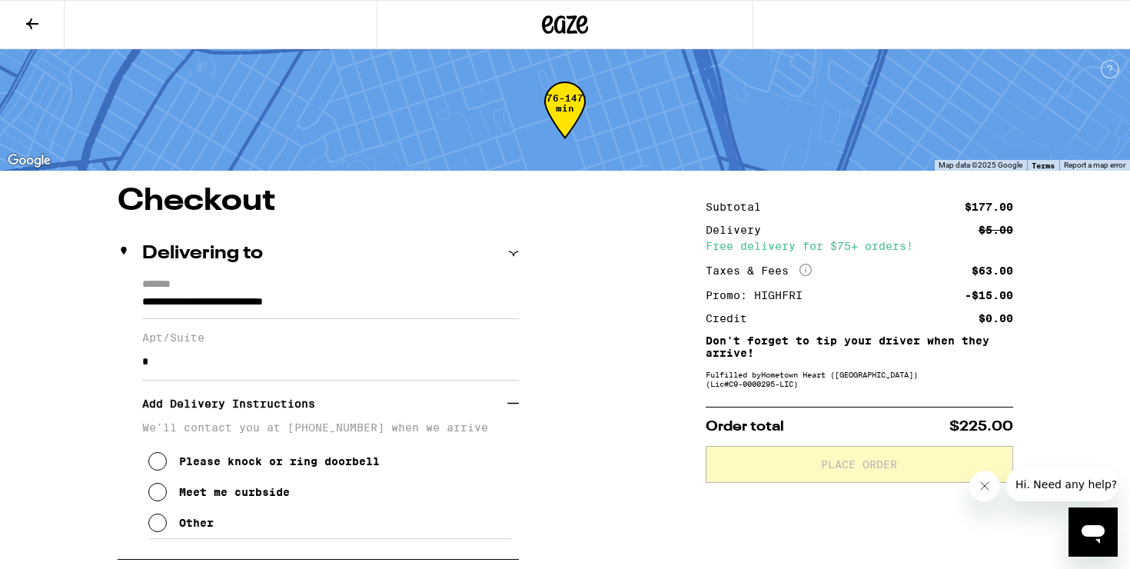
click at [163, 470] on icon at bounding box center [157, 461] width 18 height 18
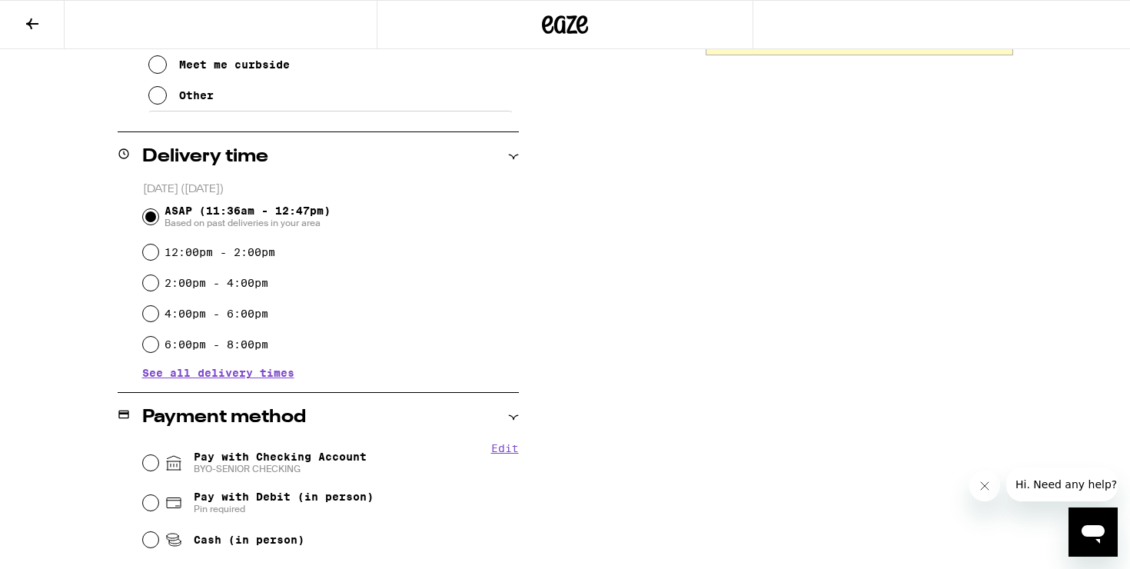
scroll to position [430, 0]
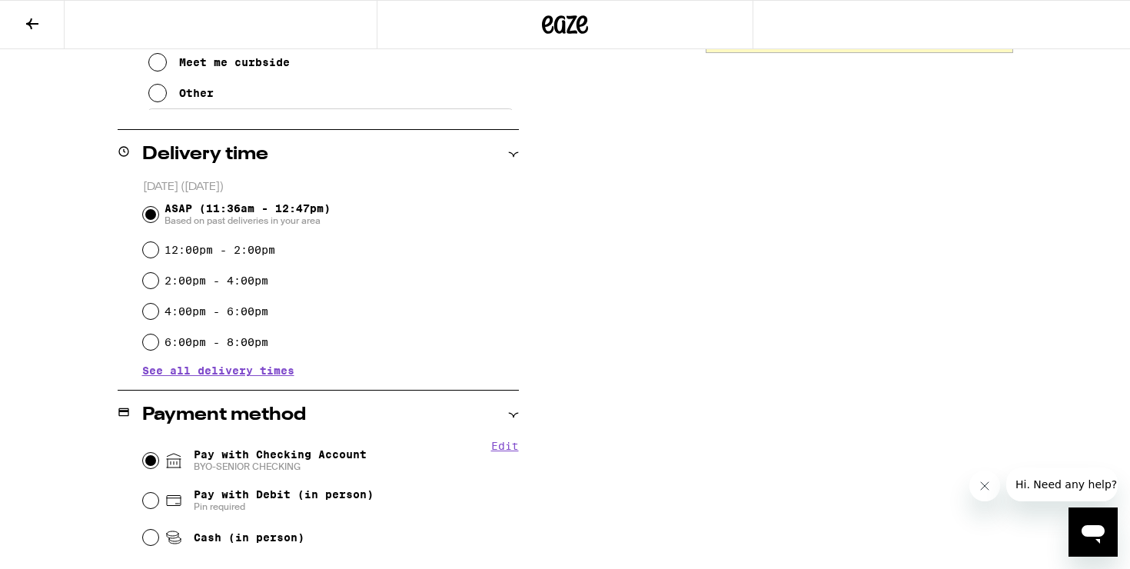
click at [152, 464] on input "Pay with Checking Account BYO-SENIOR CHECKING" at bounding box center [150, 460] width 15 height 15
radio input "true"
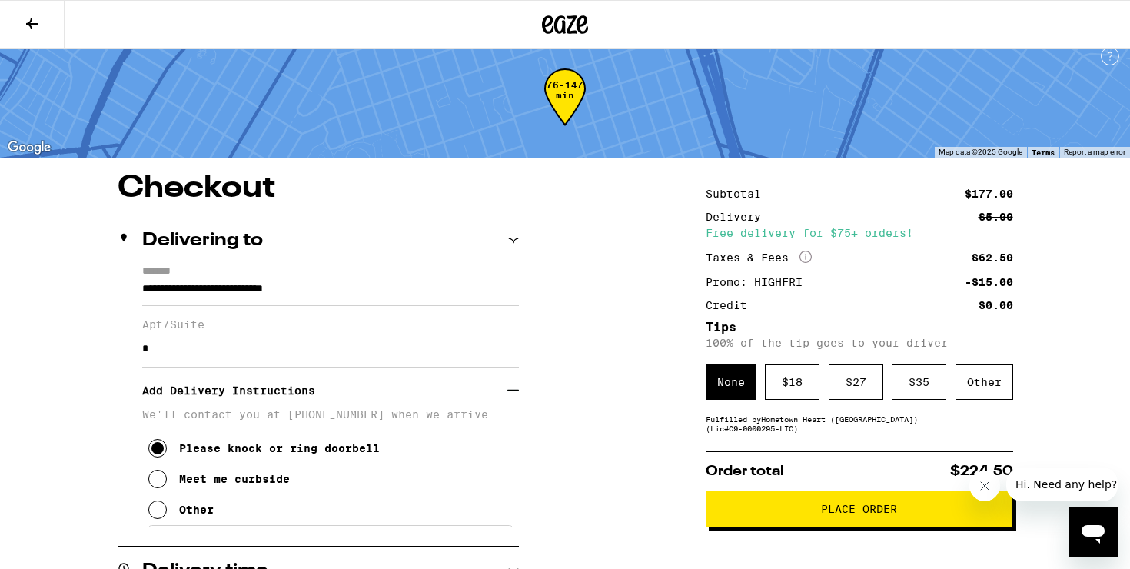
scroll to position [0, 0]
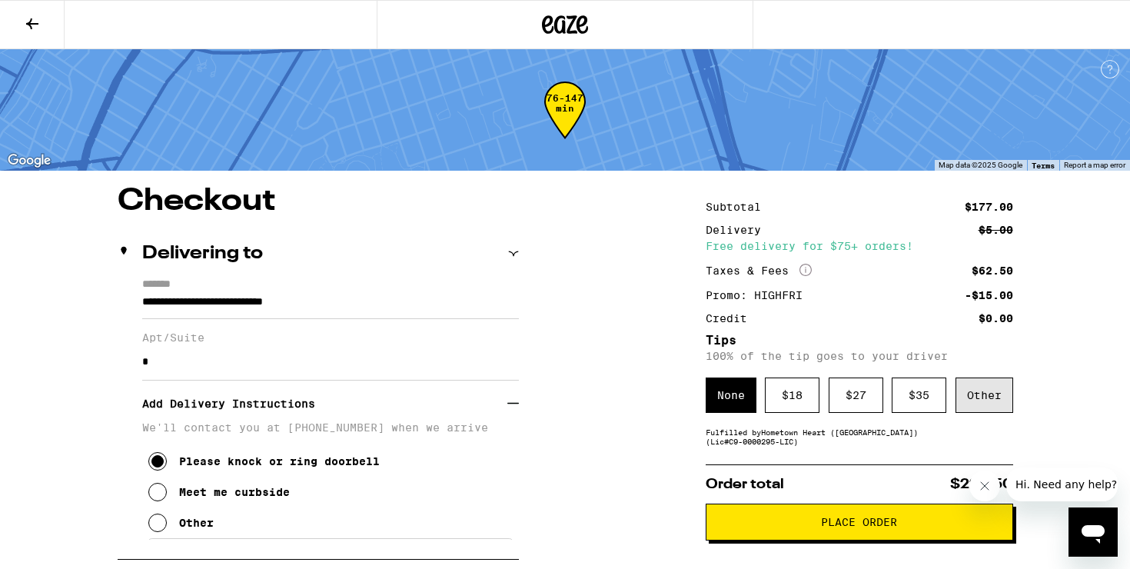
click at [994, 394] on div "Other" at bounding box center [984, 394] width 58 height 35
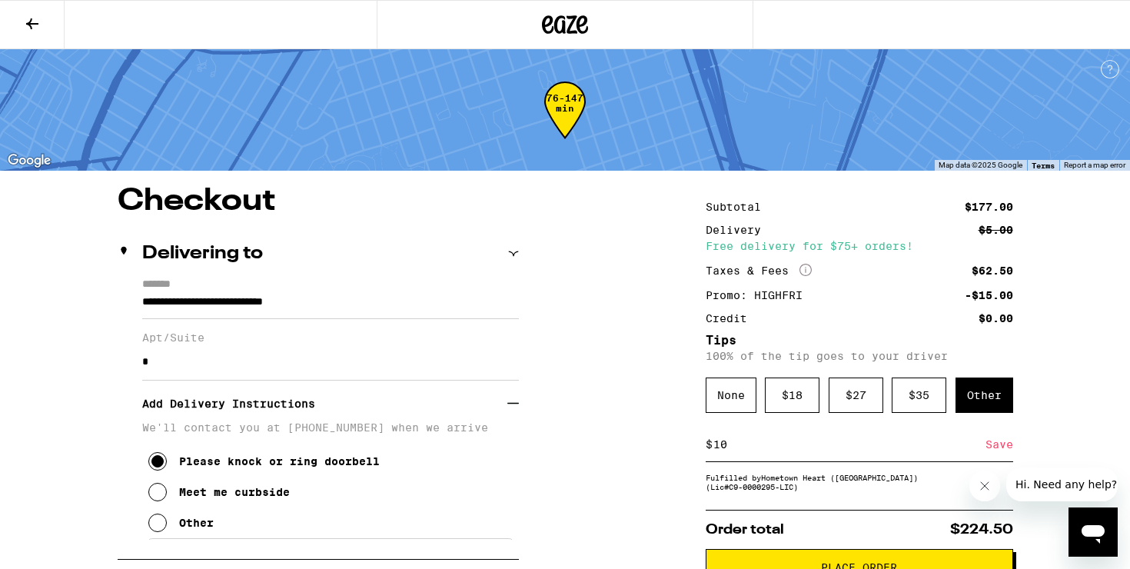
type input "10"
click at [992, 453] on div "Save" at bounding box center [999, 444] width 28 height 34
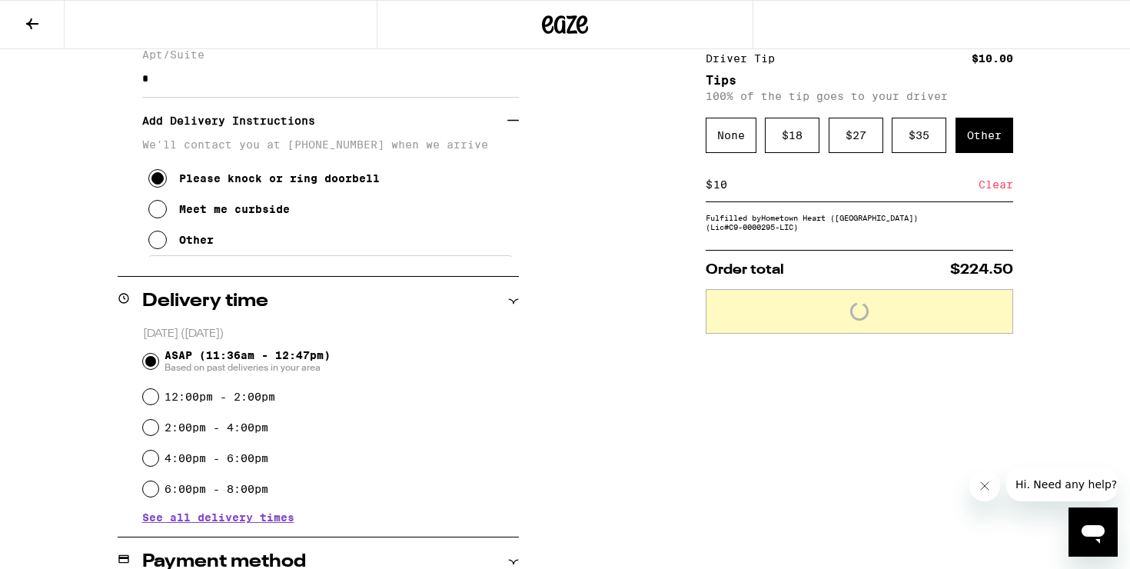
scroll to position [301, 0]
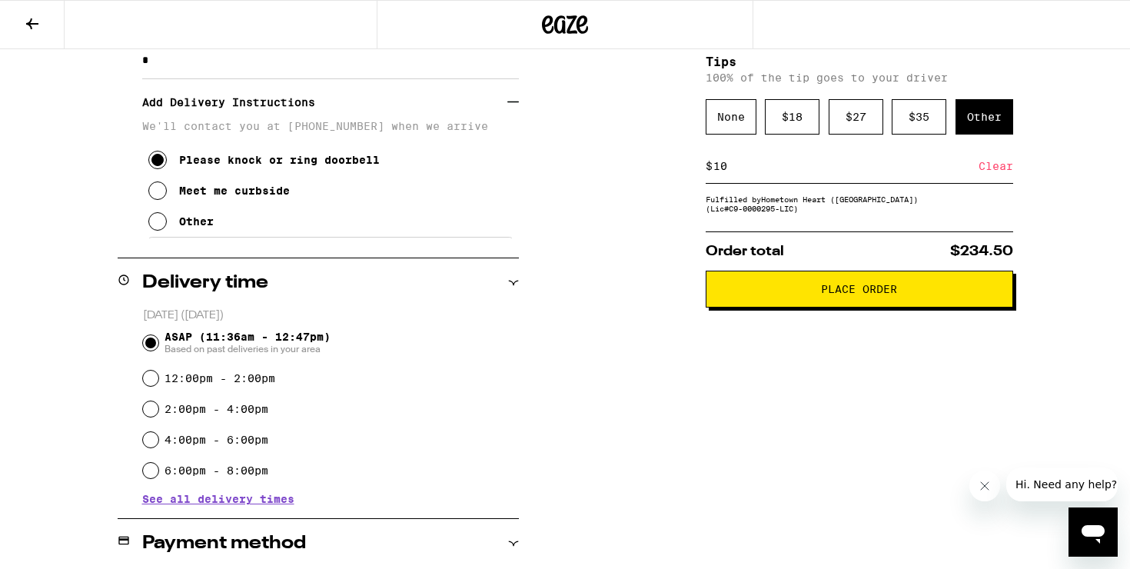
click at [886, 294] on span "Place Order" at bounding box center [859, 289] width 76 height 11
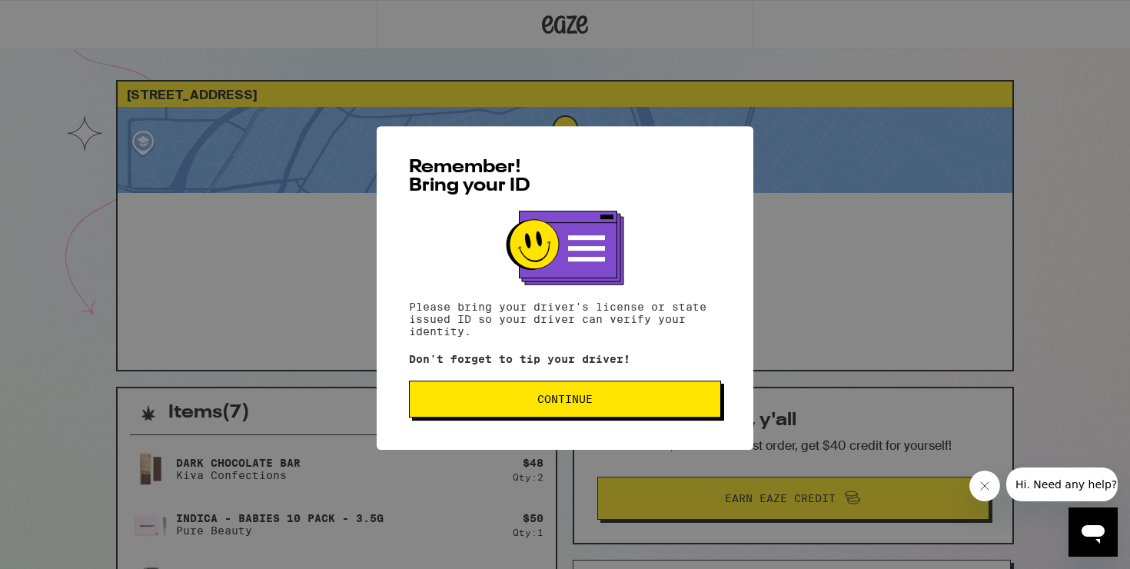
click at [593, 394] on span "Continue" at bounding box center [565, 395] width 286 height 11
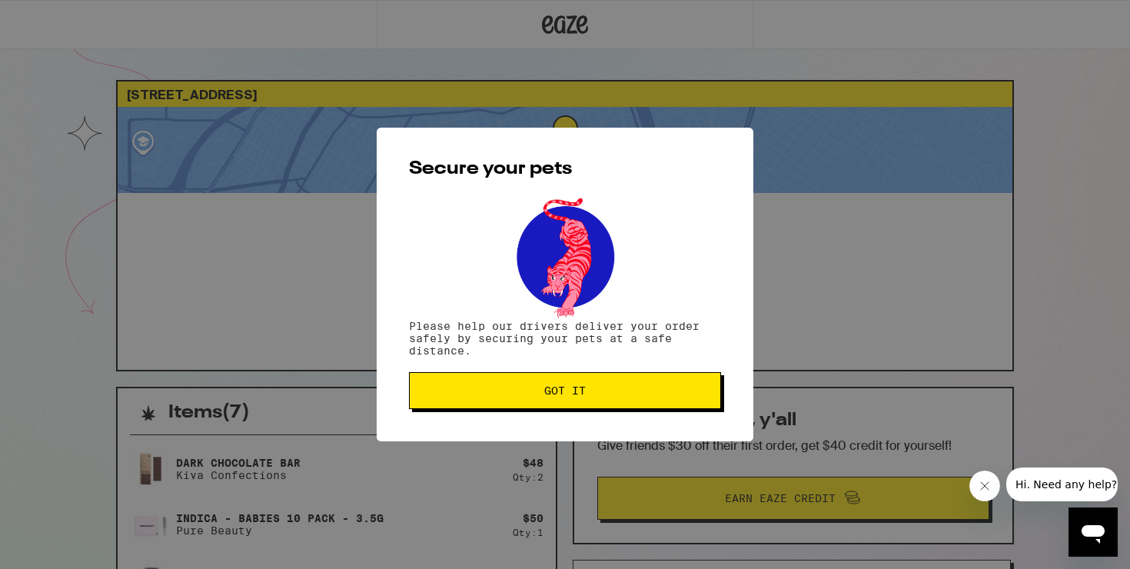
click at [593, 394] on span "Got it" at bounding box center [565, 390] width 286 height 11
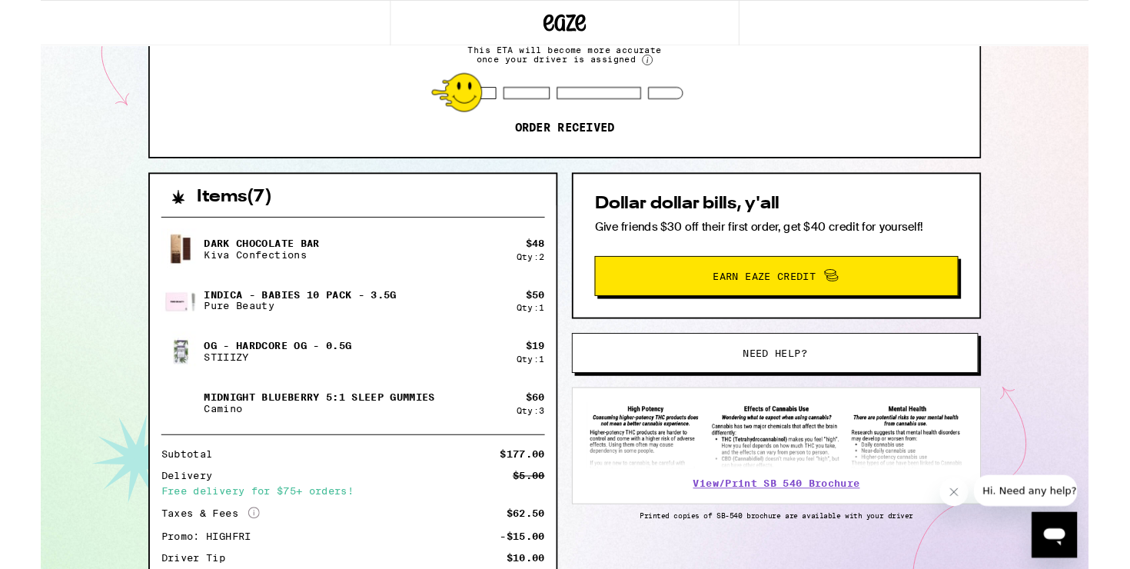
scroll to position [315, 0]
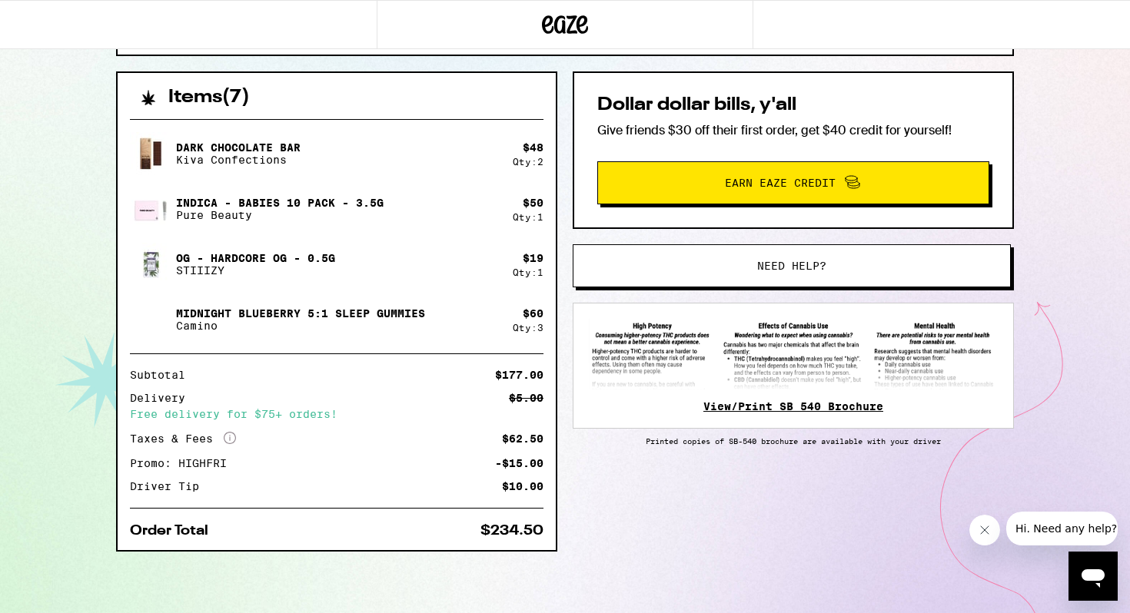
click at [764, 407] on link "View/Print SB 540 Brochure" at bounding box center [793, 406] width 180 height 12
click at [878, 445] on p "Printed copies of SB-540 brochure are available with your driver" at bounding box center [793, 441] width 441 height 9
click at [858, 413] on link "View/Print SB 540 Brochure" at bounding box center [793, 406] width 180 height 12
click at [797, 43] on div at bounding box center [565, 24] width 1130 height 49
